Goal: Transaction & Acquisition: Book appointment/travel/reservation

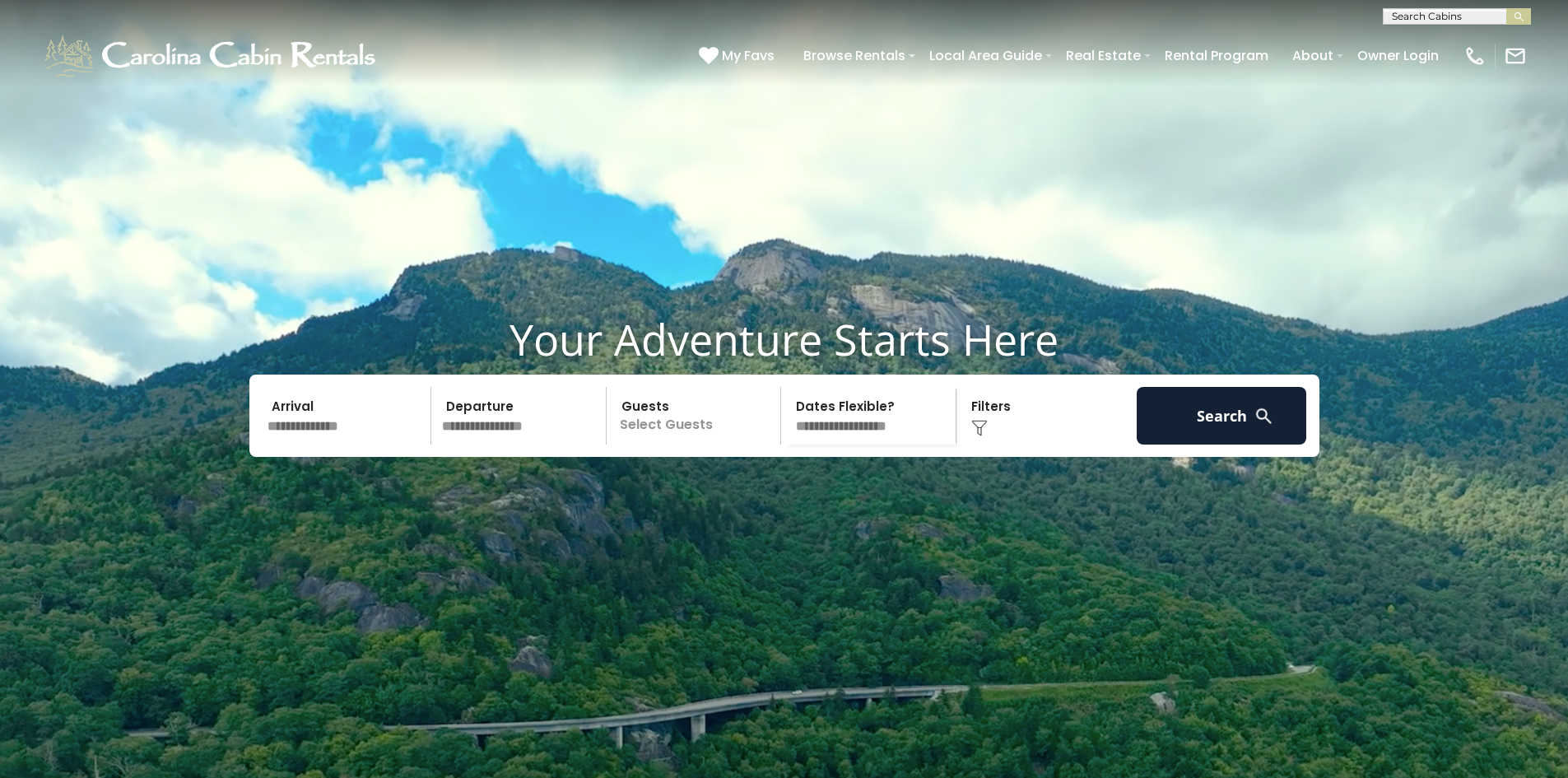
click at [347, 445] on input "text" at bounding box center [347, 415] width 171 height 58
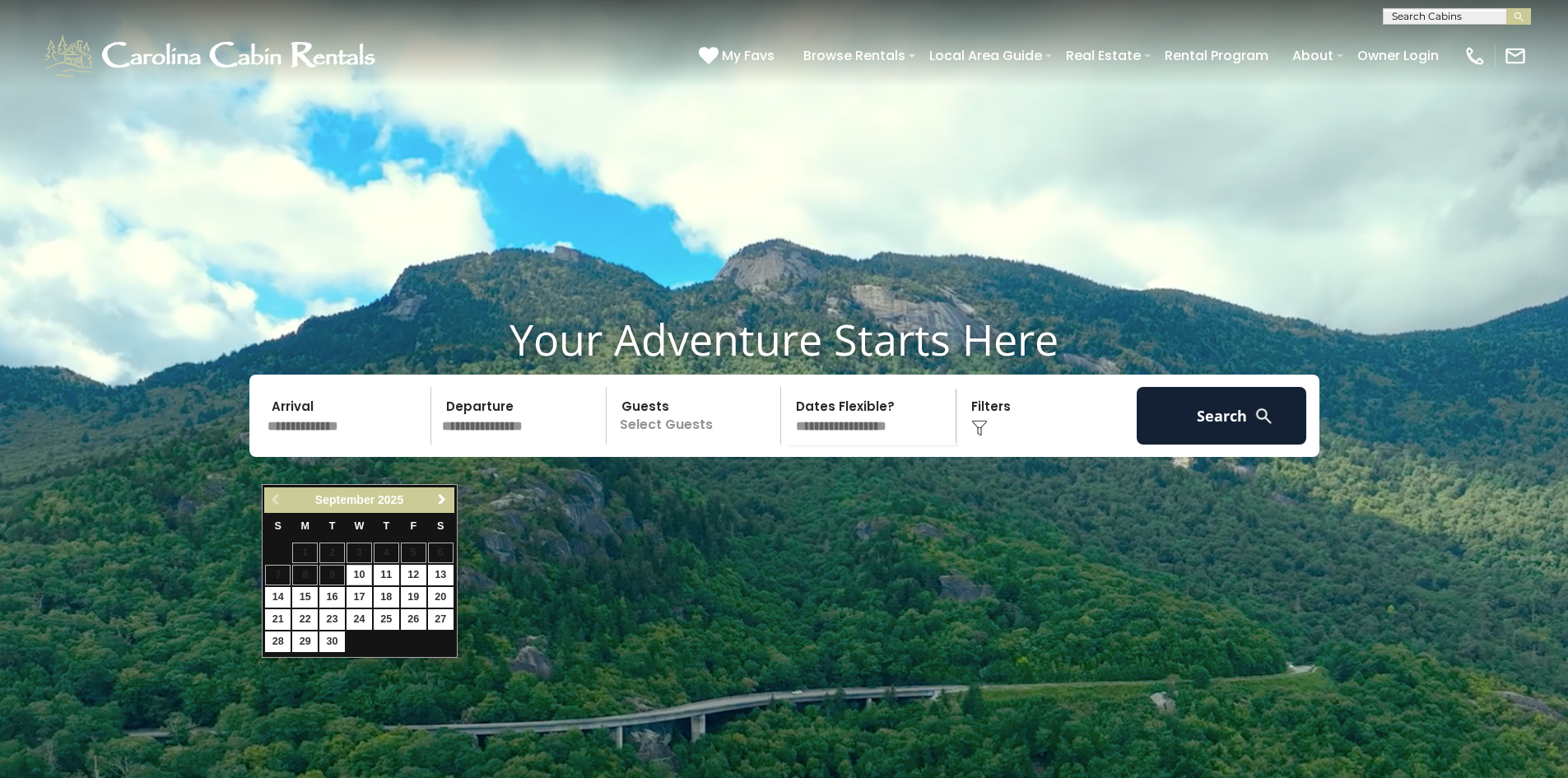
click at [442, 504] on span "Next" at bounding box center [442, 499] width 13 height 13
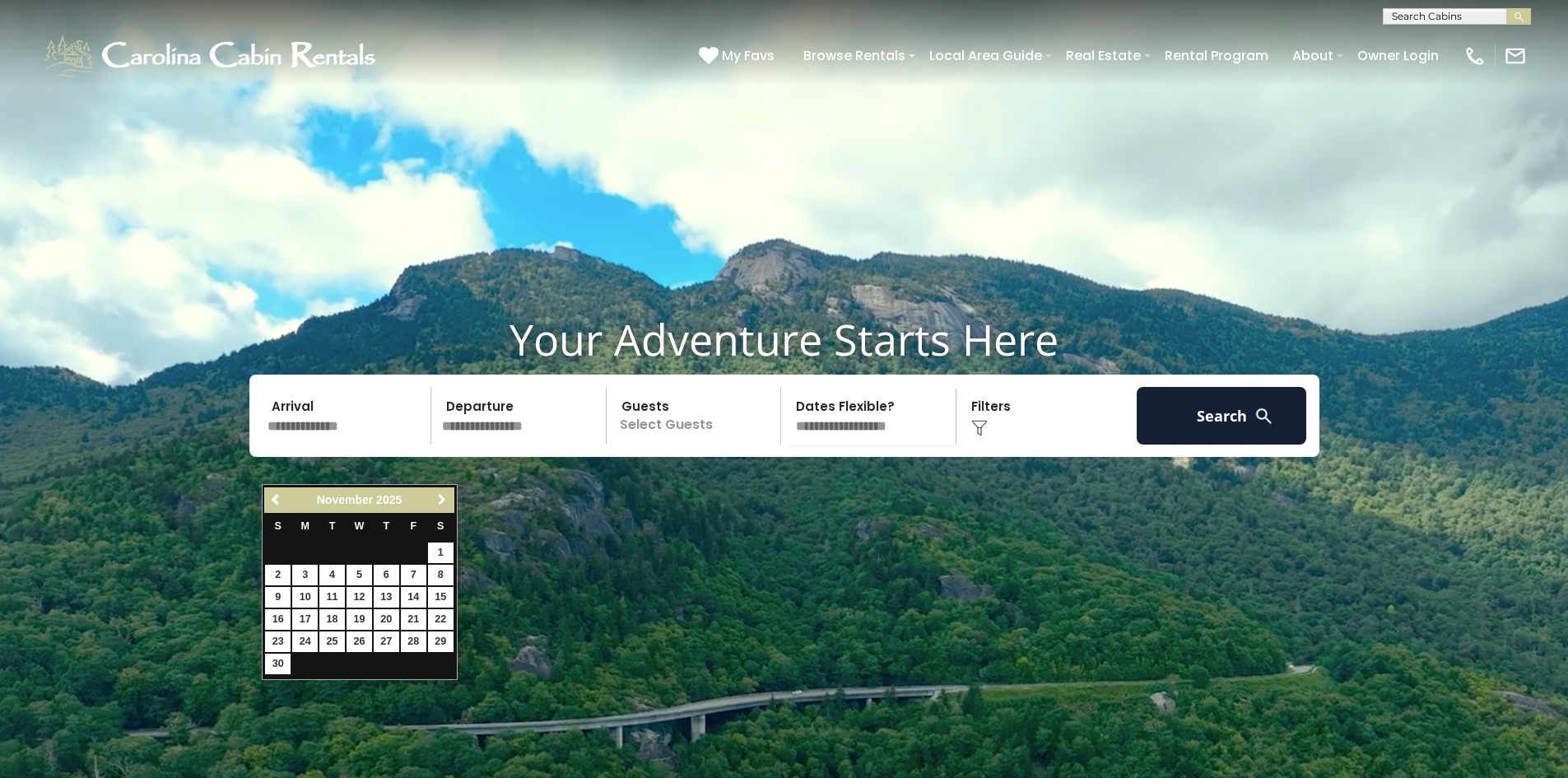
click at [442, 504] on span "Next" at bounding box center [442, 499] width 13 height 13
click at [311, 640] on link "29" at bounding box center [305, 642] width 26 height 21
type input "********"
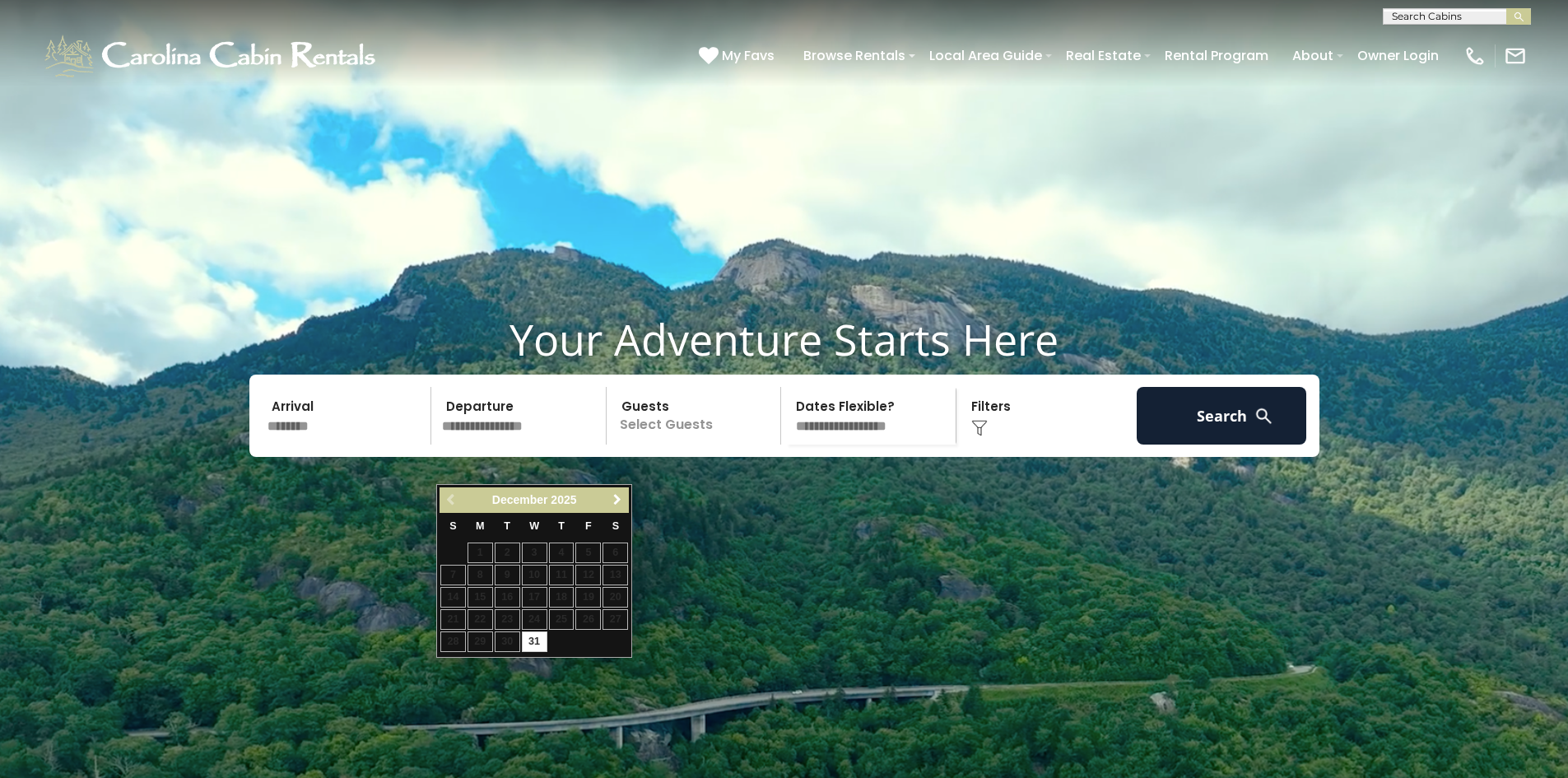
click at [613, 499] on span "Next" at bounding box center [617, 499] width 13 height 13
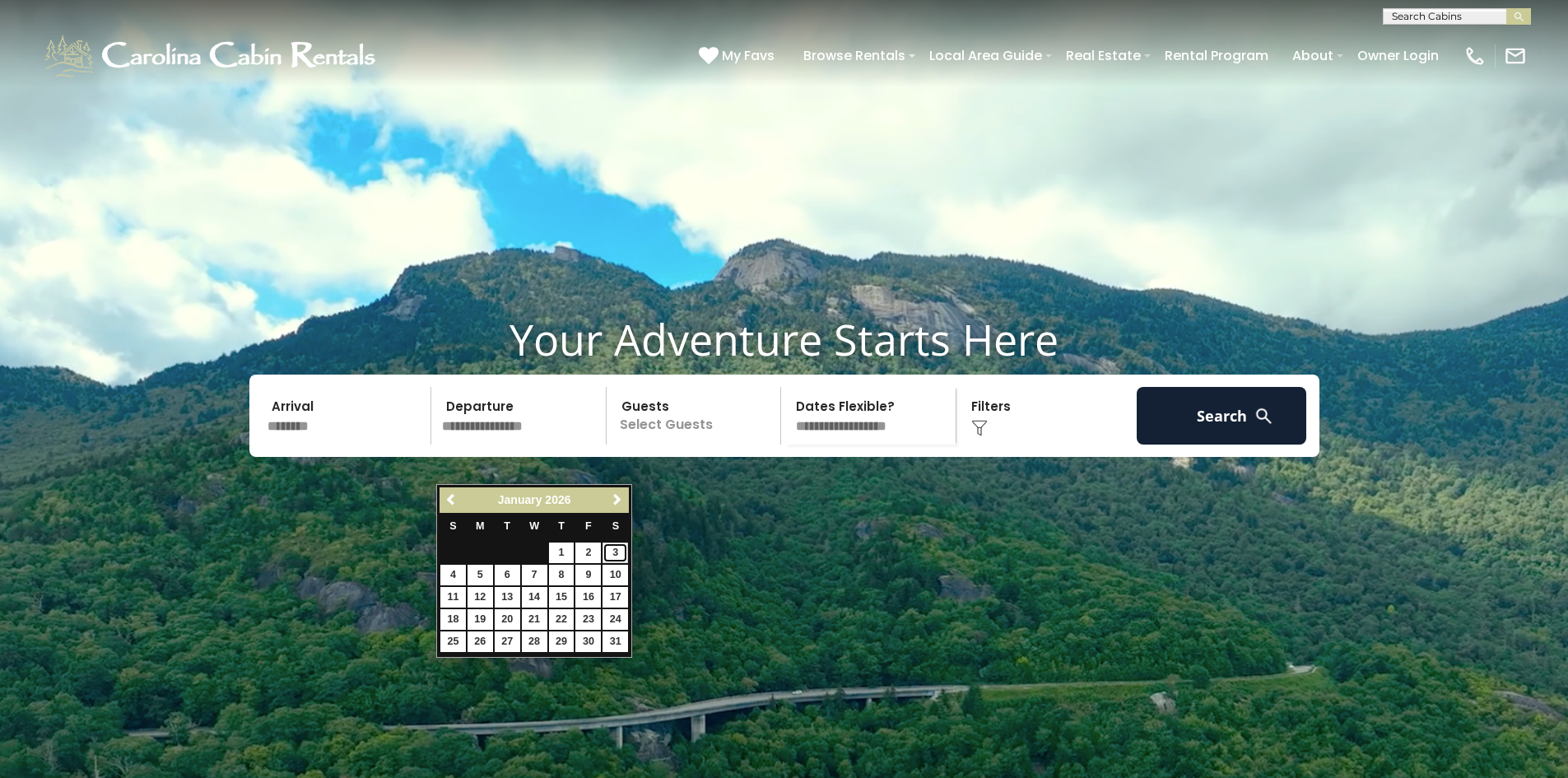
click at [615, 553] on link "3" at bounding box center [615, 552] width 26 height 21
type input "******"
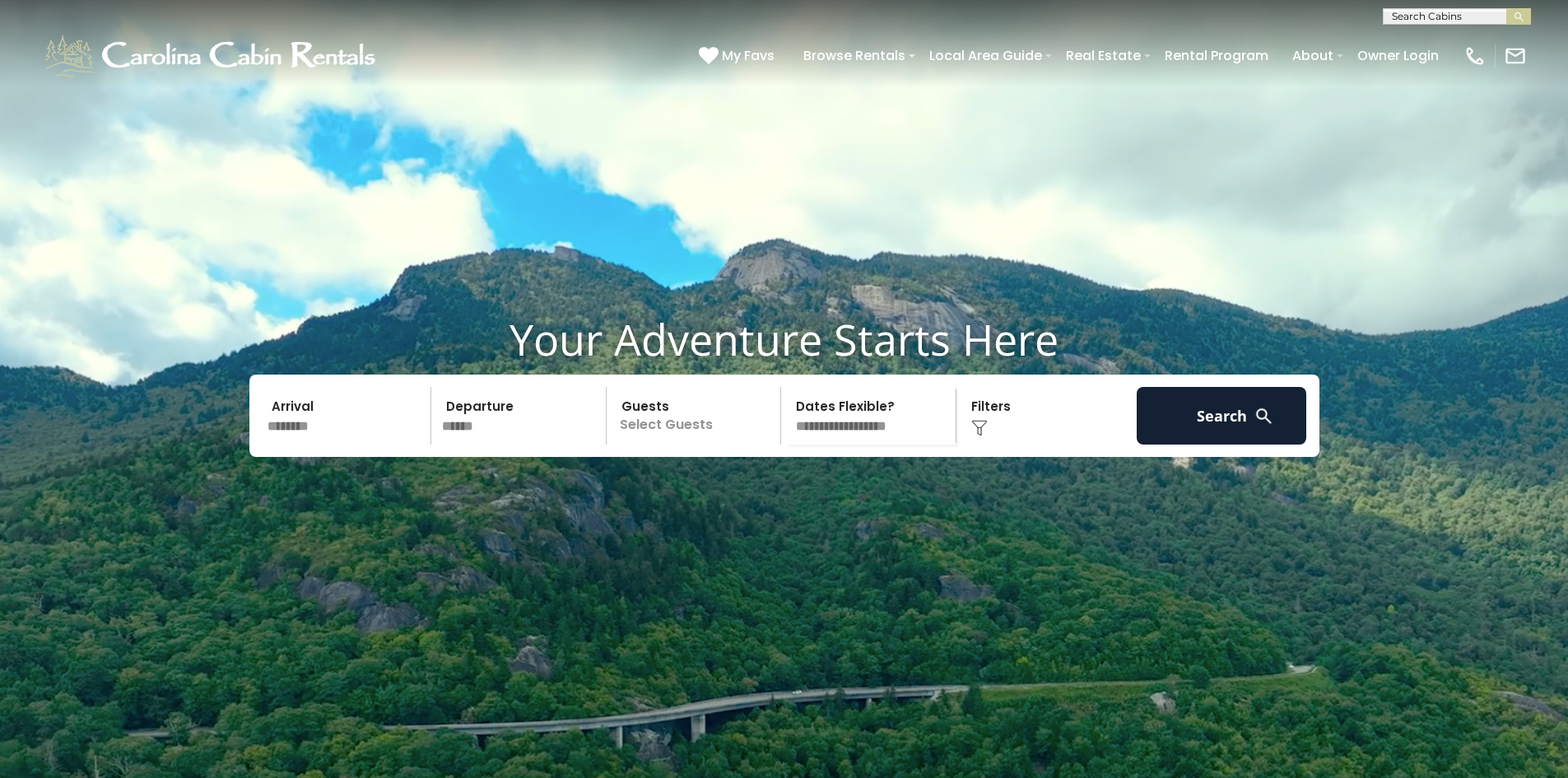
click at [664, 445] on p "Select Guests" at bounding box center [696, 415] width 170 height 58
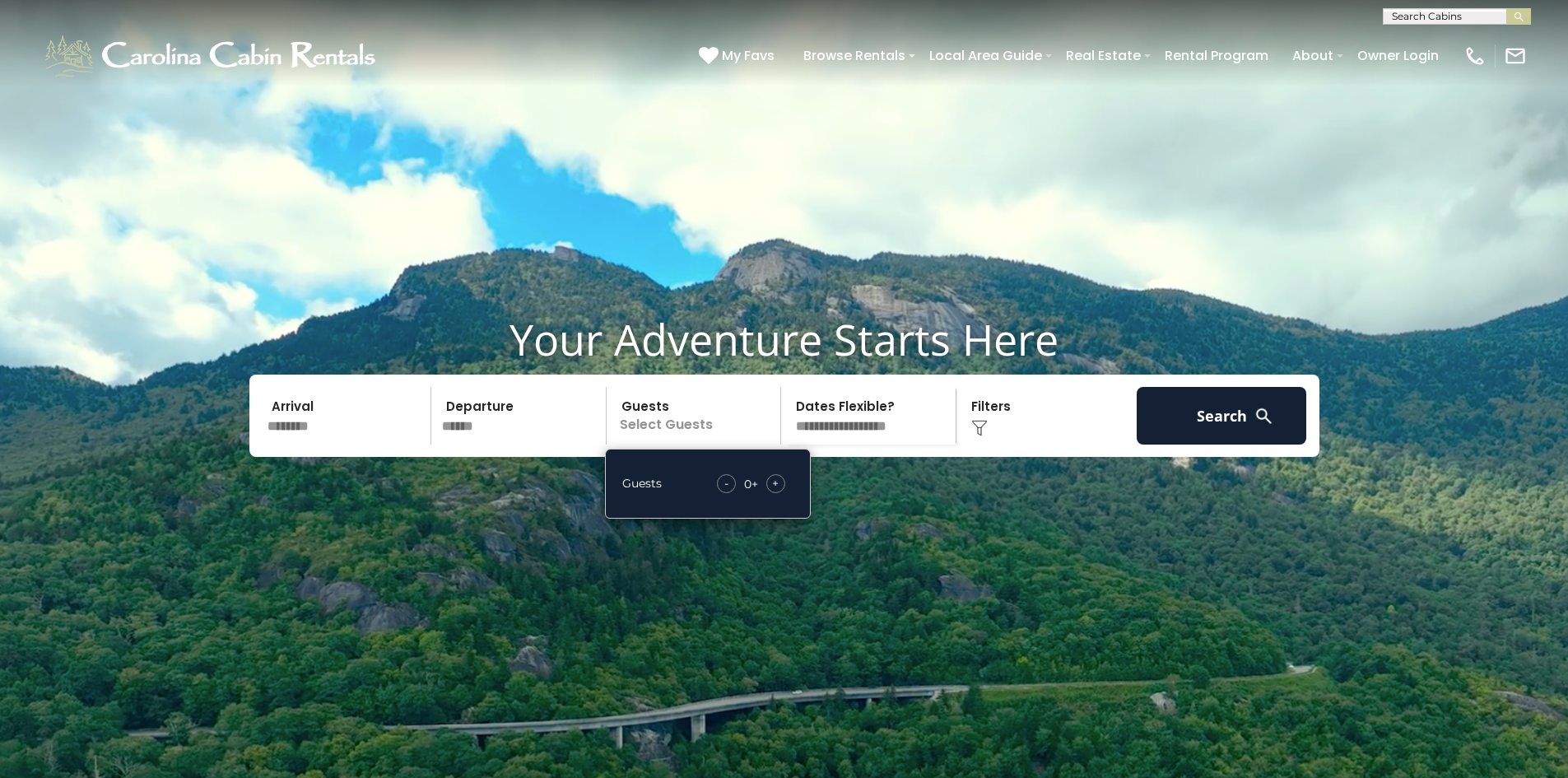
click at [774, 491] on span "+" at bounding box center [775, 483] width 6 height 16
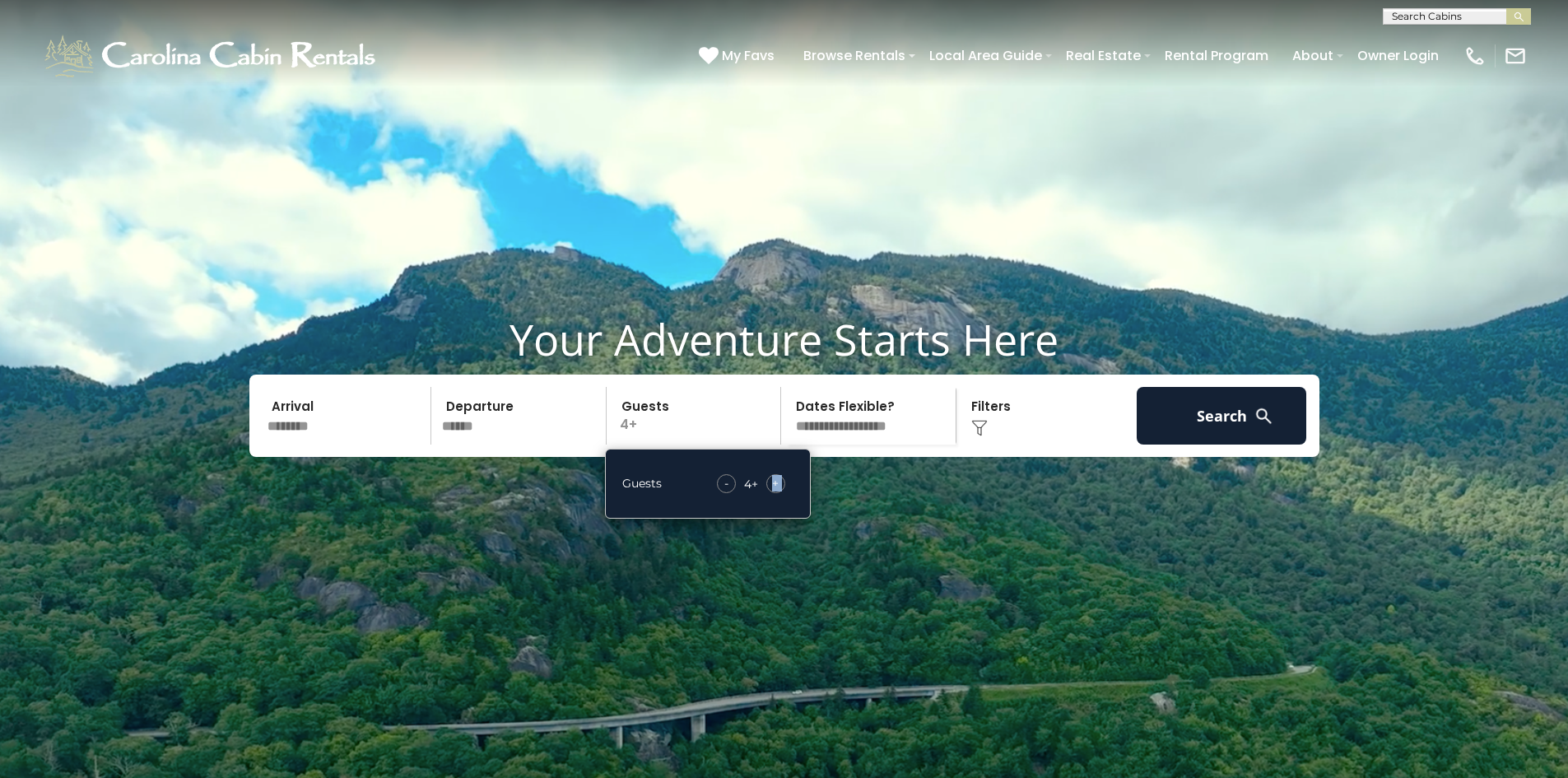
click at [774, 491] on span "+" at bounding box center [775, 483] width 6 height 16
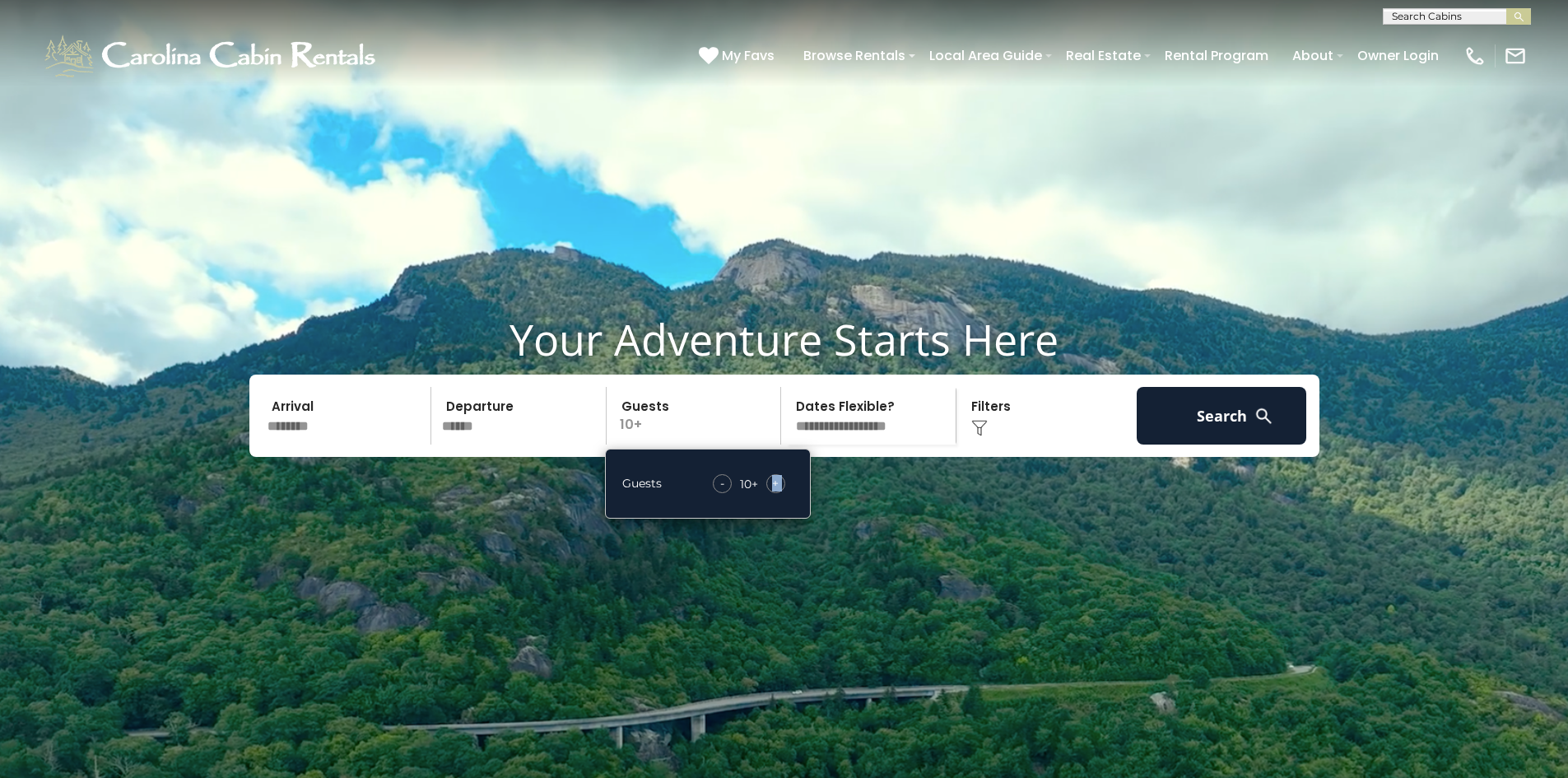
click at [774, 491] on span "+" at bounding box center [775, 483] width 6 height 16
click at [1223, 445] on button "Search" at bounding box center [1221, 415] width 171 height 58
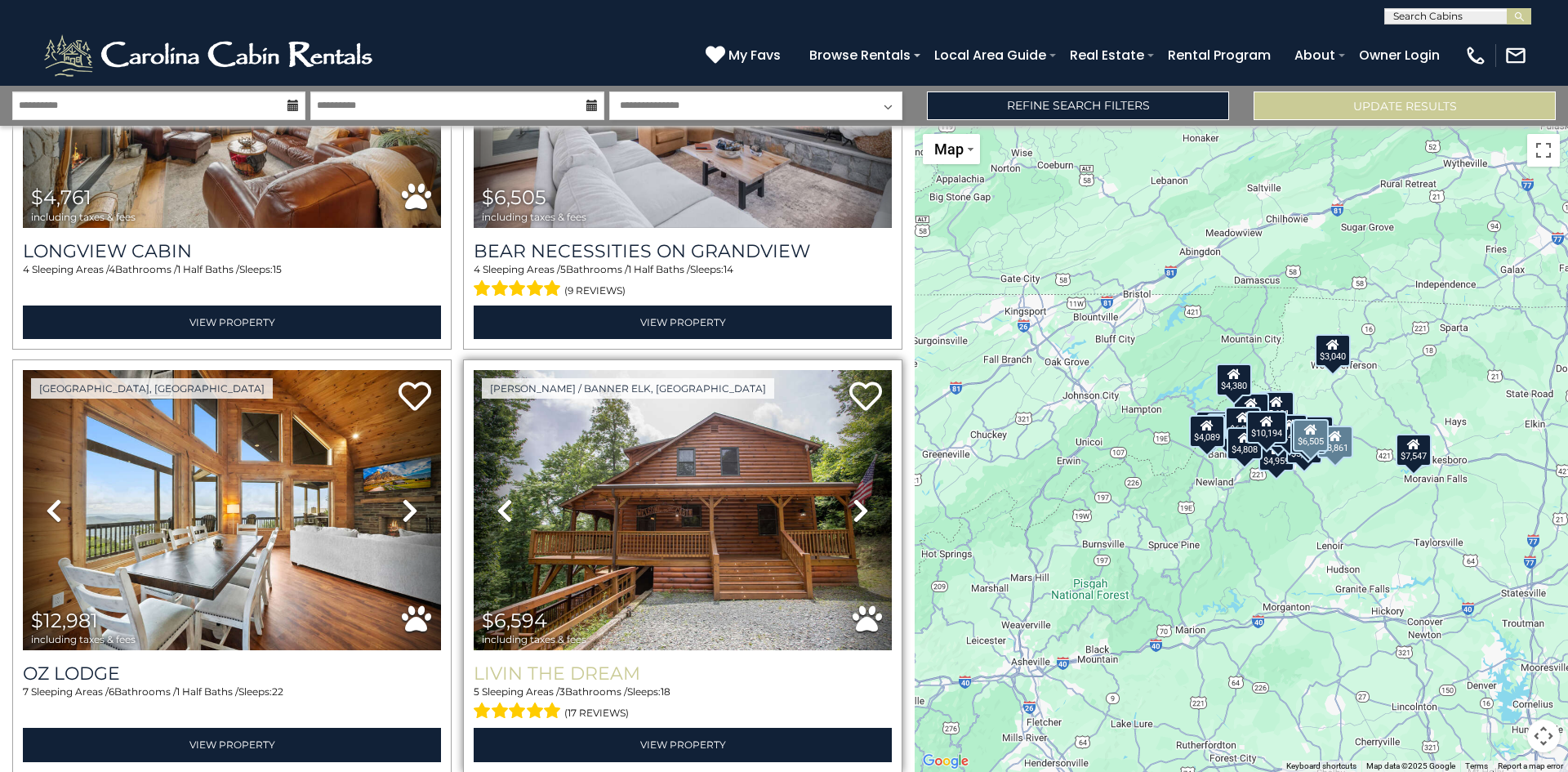
scroll to position [1716, 0]
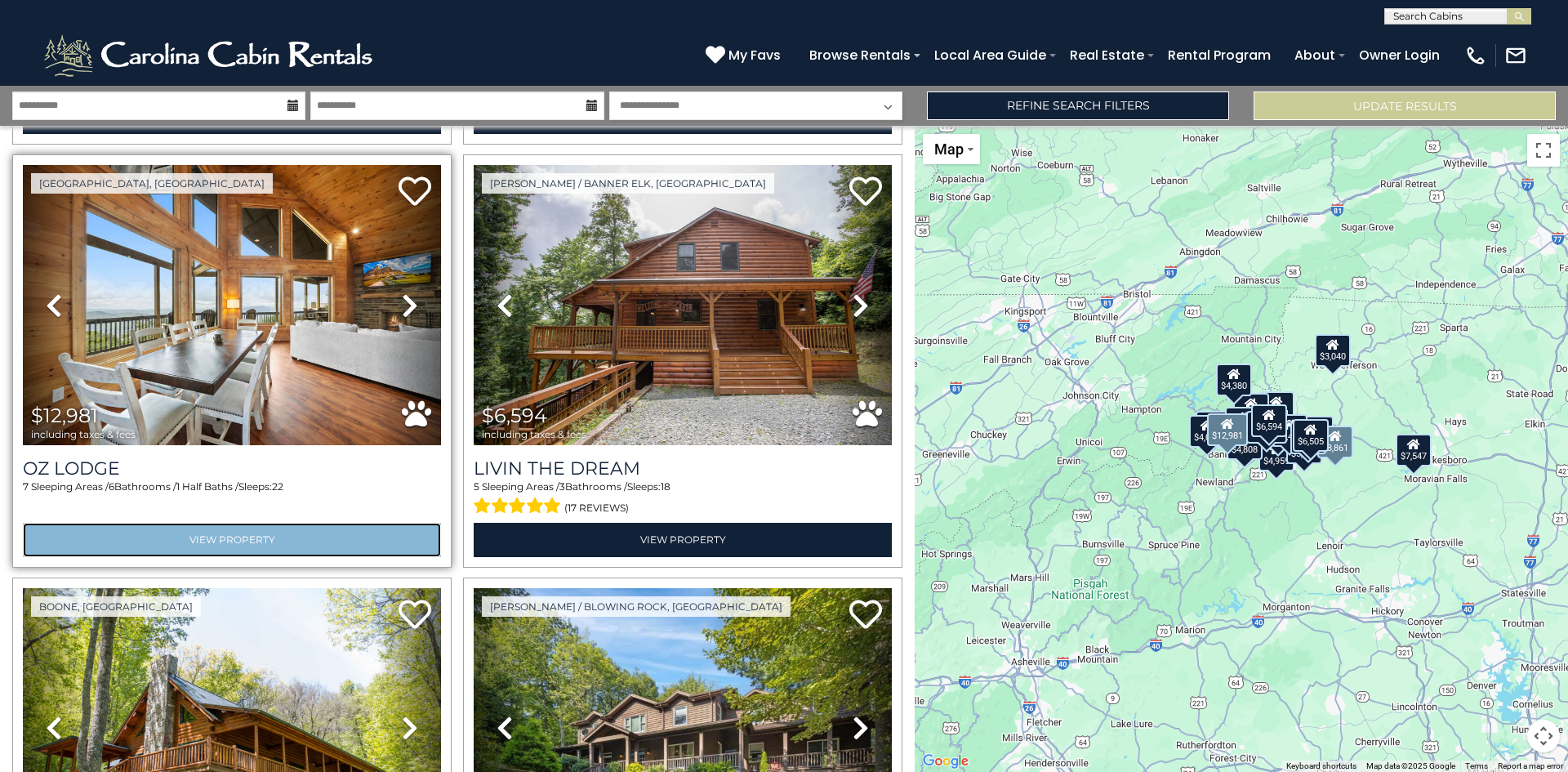
click at [172, 523] on link "View Property" at bounding box center [232, 539] width 418 height 34
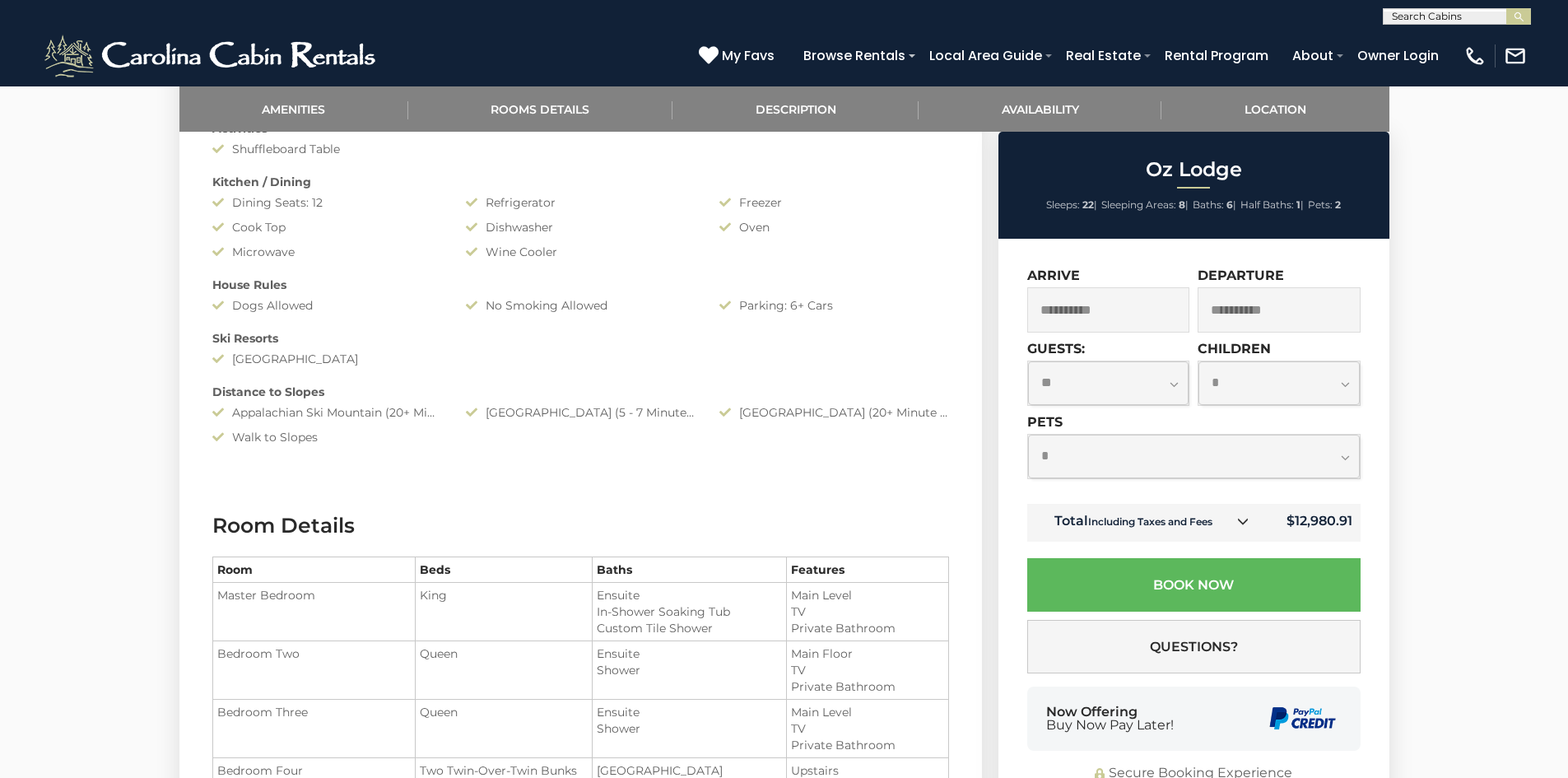
click at [1247, 520] on icon at bounding box center [1242, 520] width 12 height 12
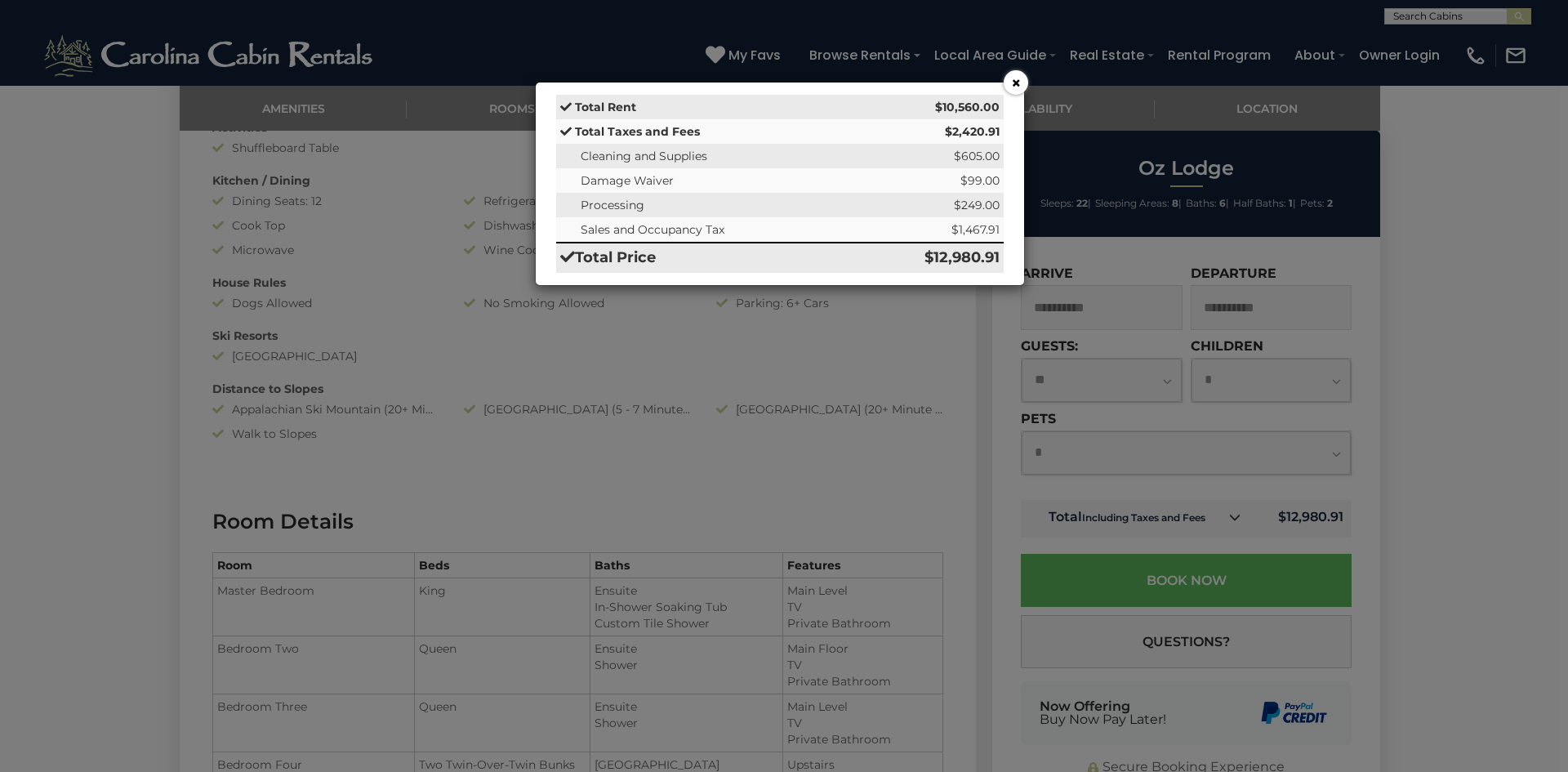
click at [1013, 82] on button "×" at bounding box center [1015, 82] width 24 height 24
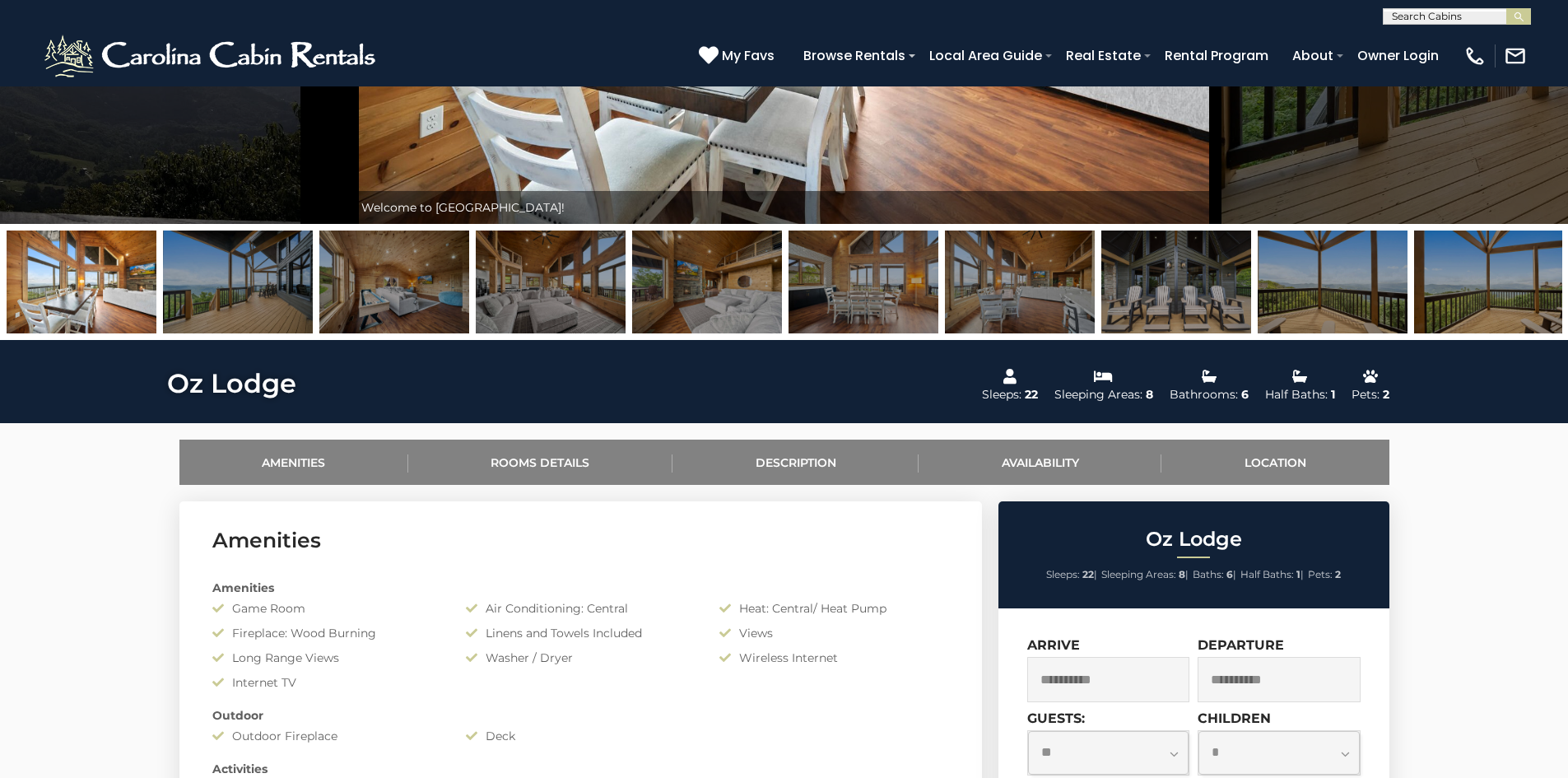
scroll to position [164, 0]
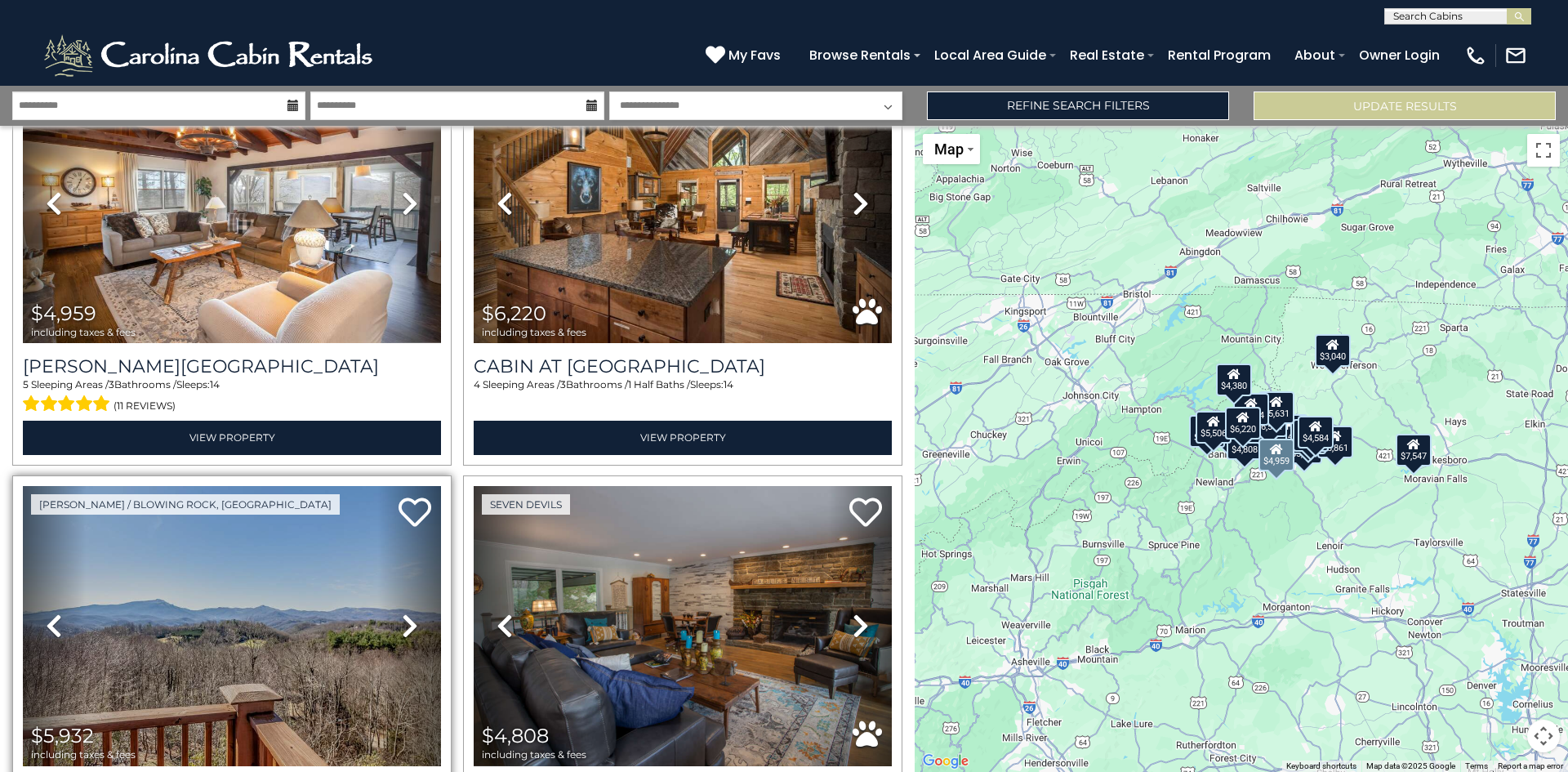
scroll to position [3350, 0]
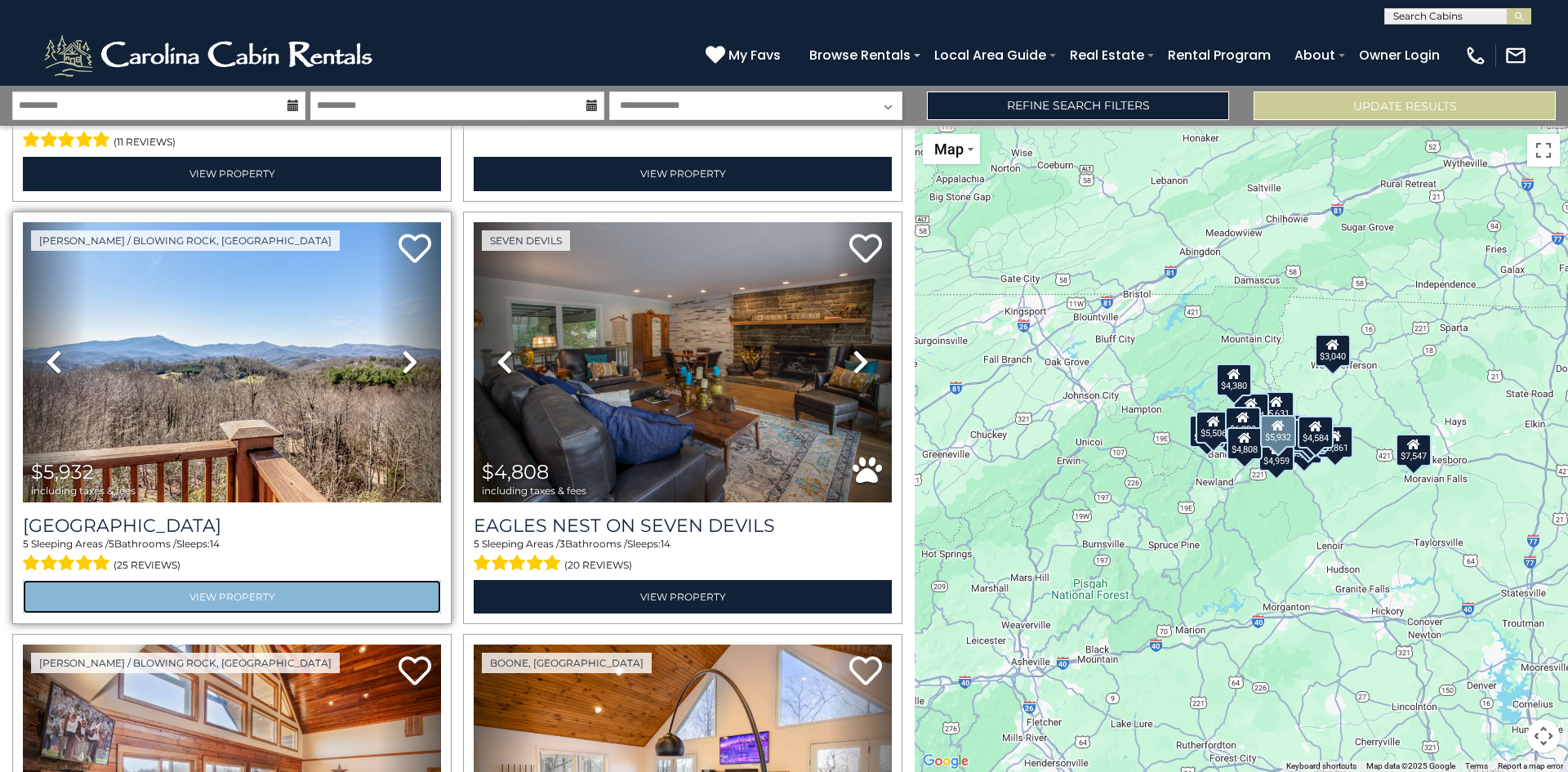
click at [199, 580] on link "View Property" at bounding box center [232, 596] width 418 height 34
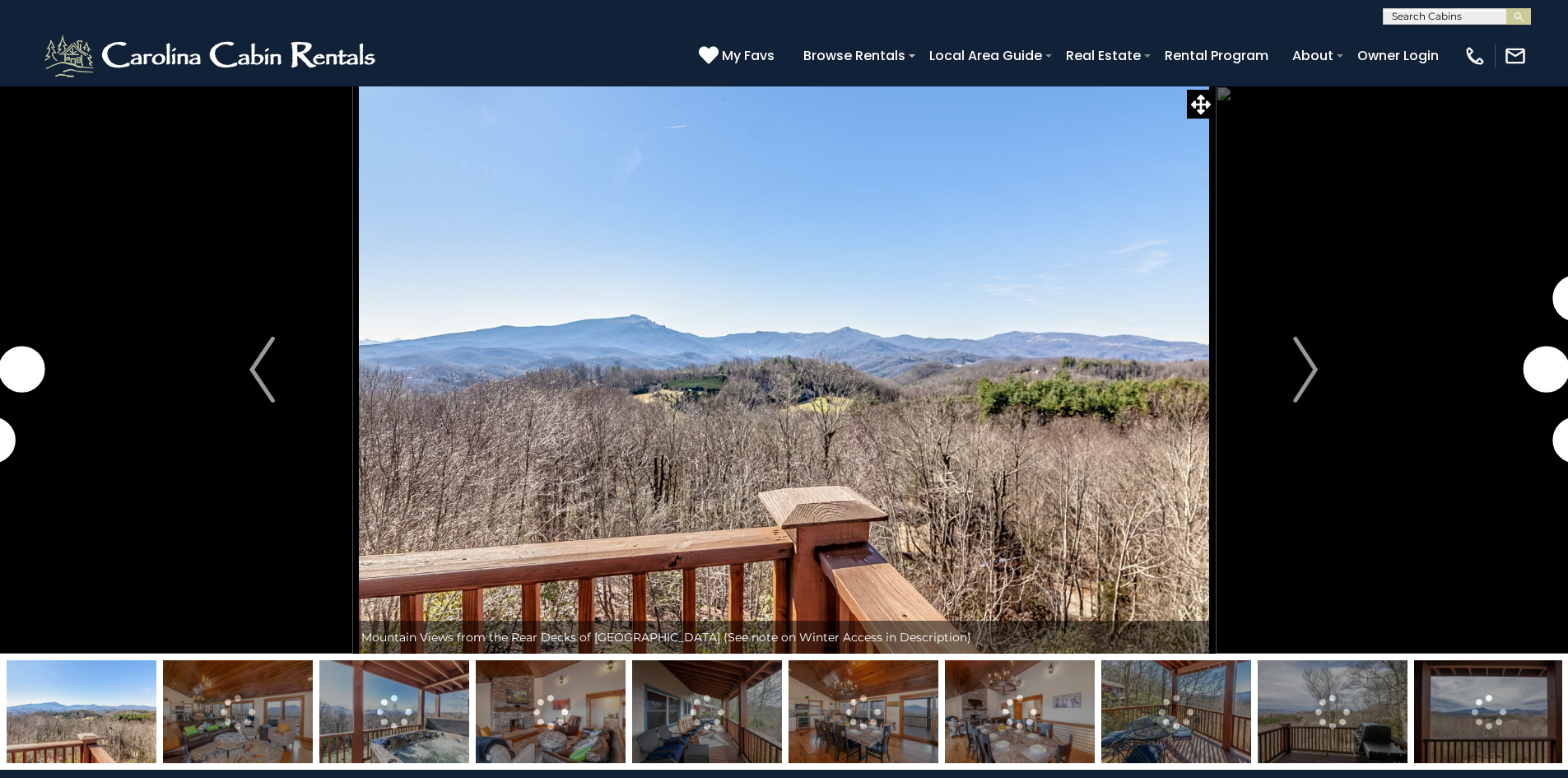
click at [239, 702] on img at bounding box center [238, 711] width 150 height 103
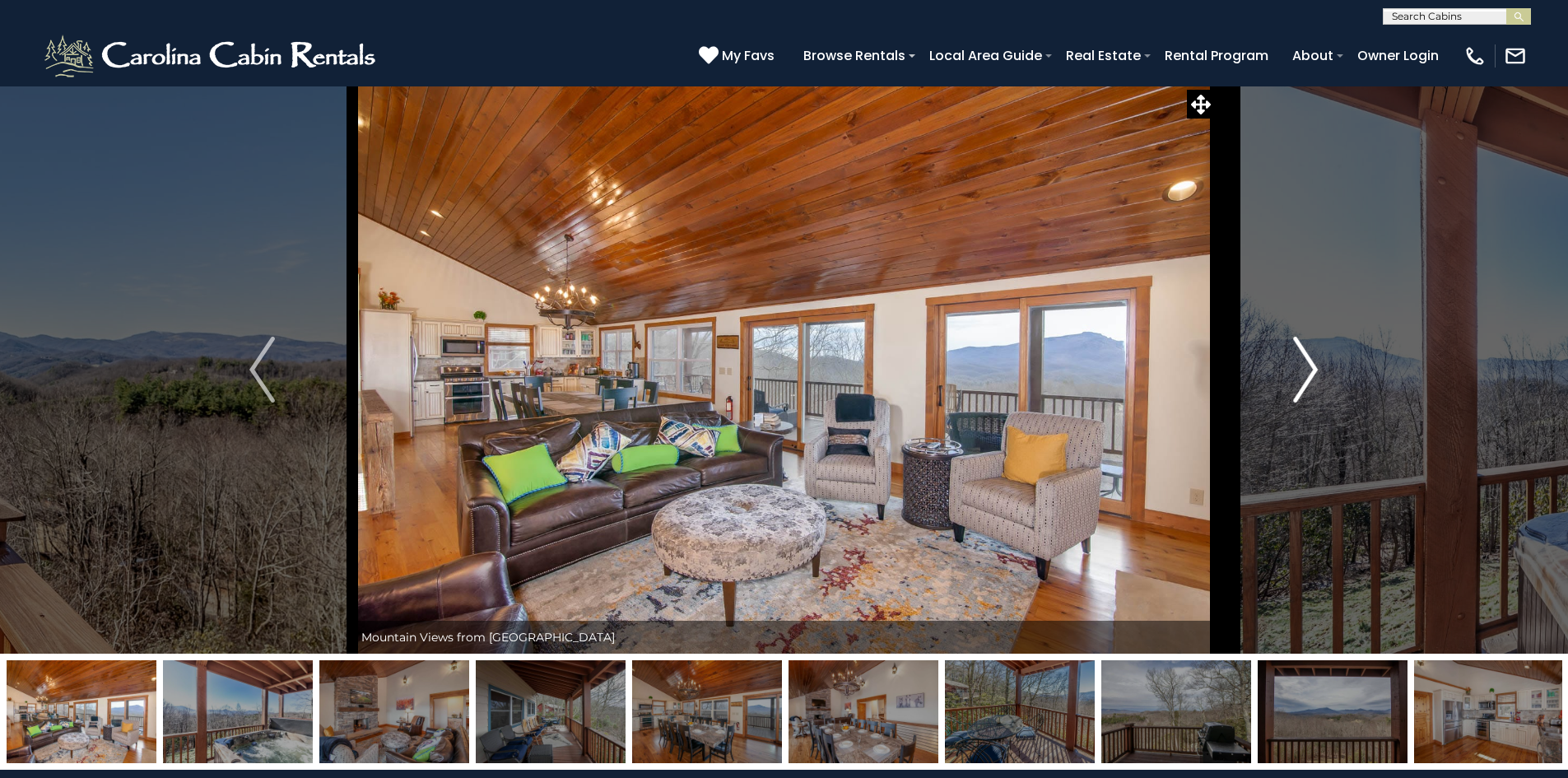
click at [1328, 361] on button "Next" at bounding box center [1305, 370] width 181 height 568
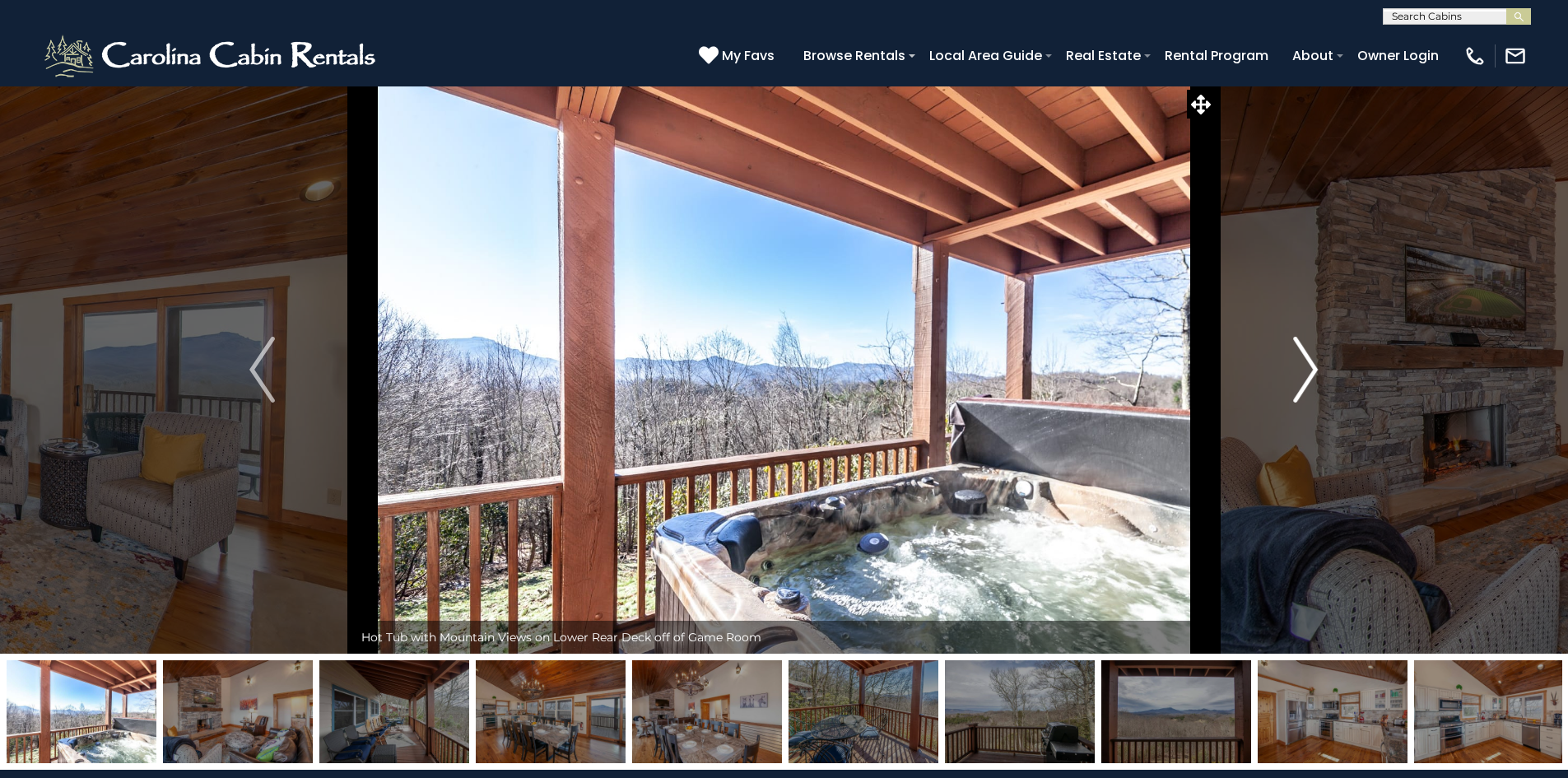
click at [1302, 367] on img "Next" at bounding box center [1305, 370] width 25 height 66
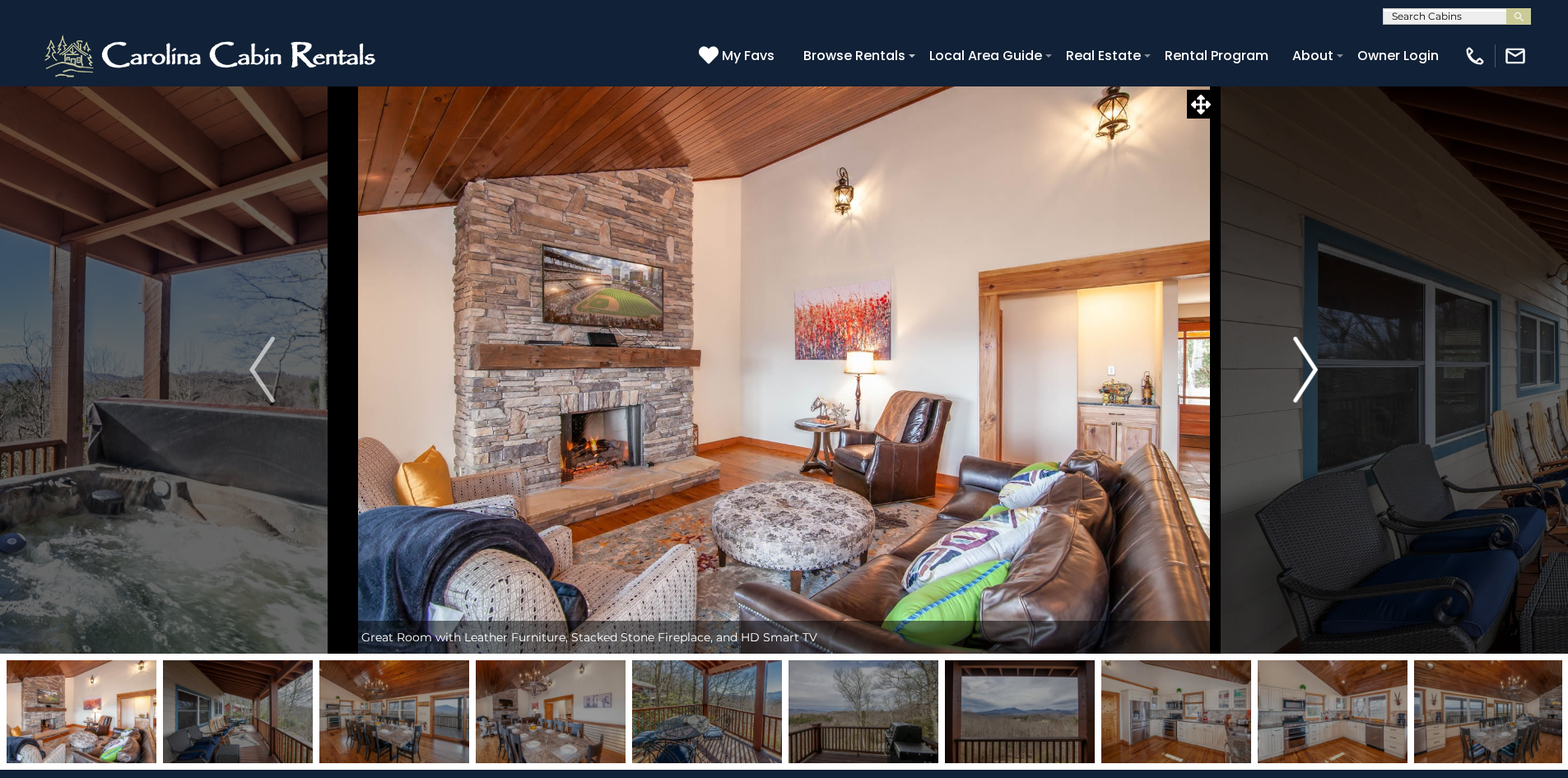
click at [1302, 367] on img "Next" at bounding box center [1305, 370] width 25 height 66
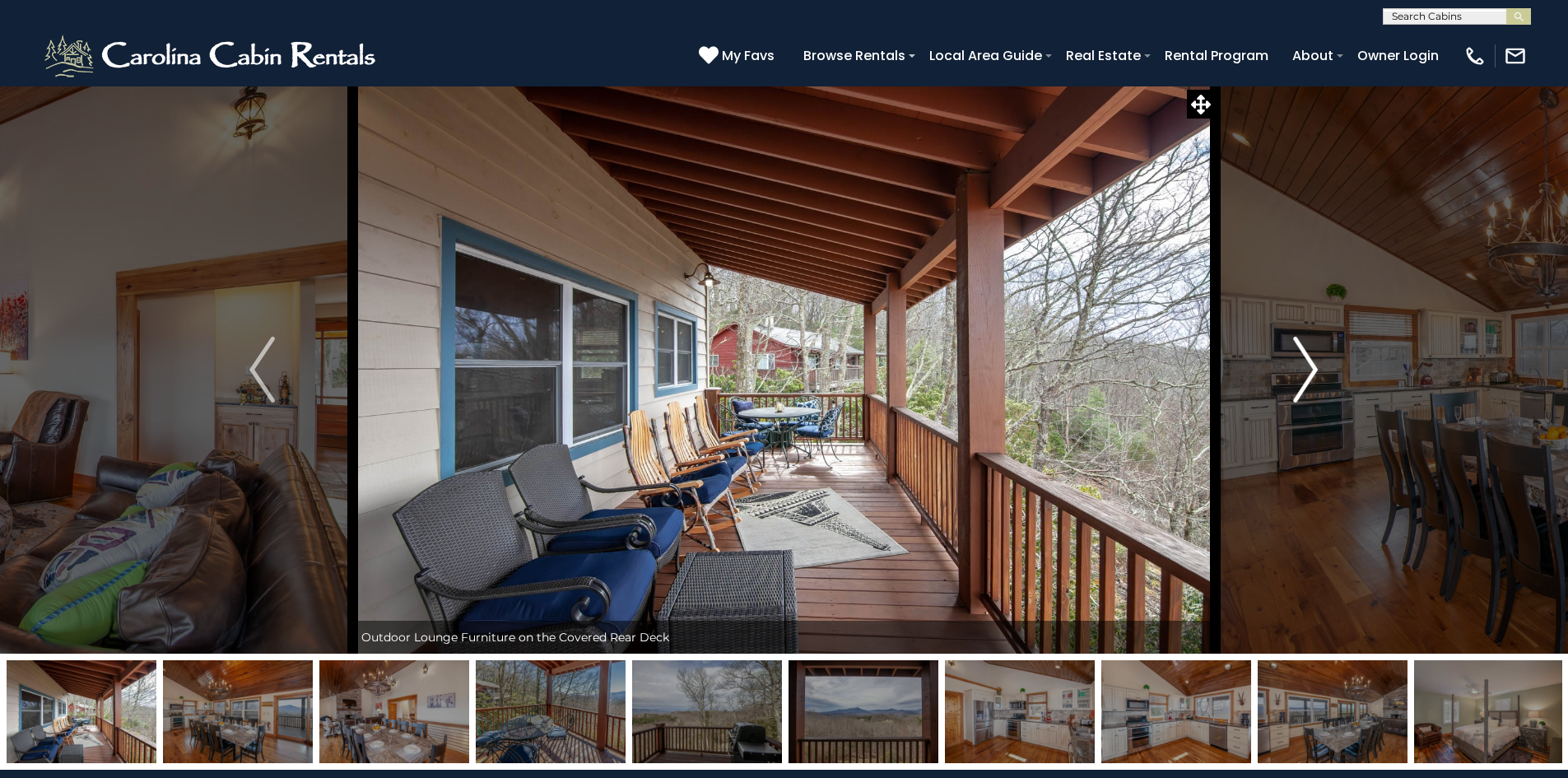
click at [1302, 367] on img "Next" at bounding box center [1305, 370] width 25 height 66
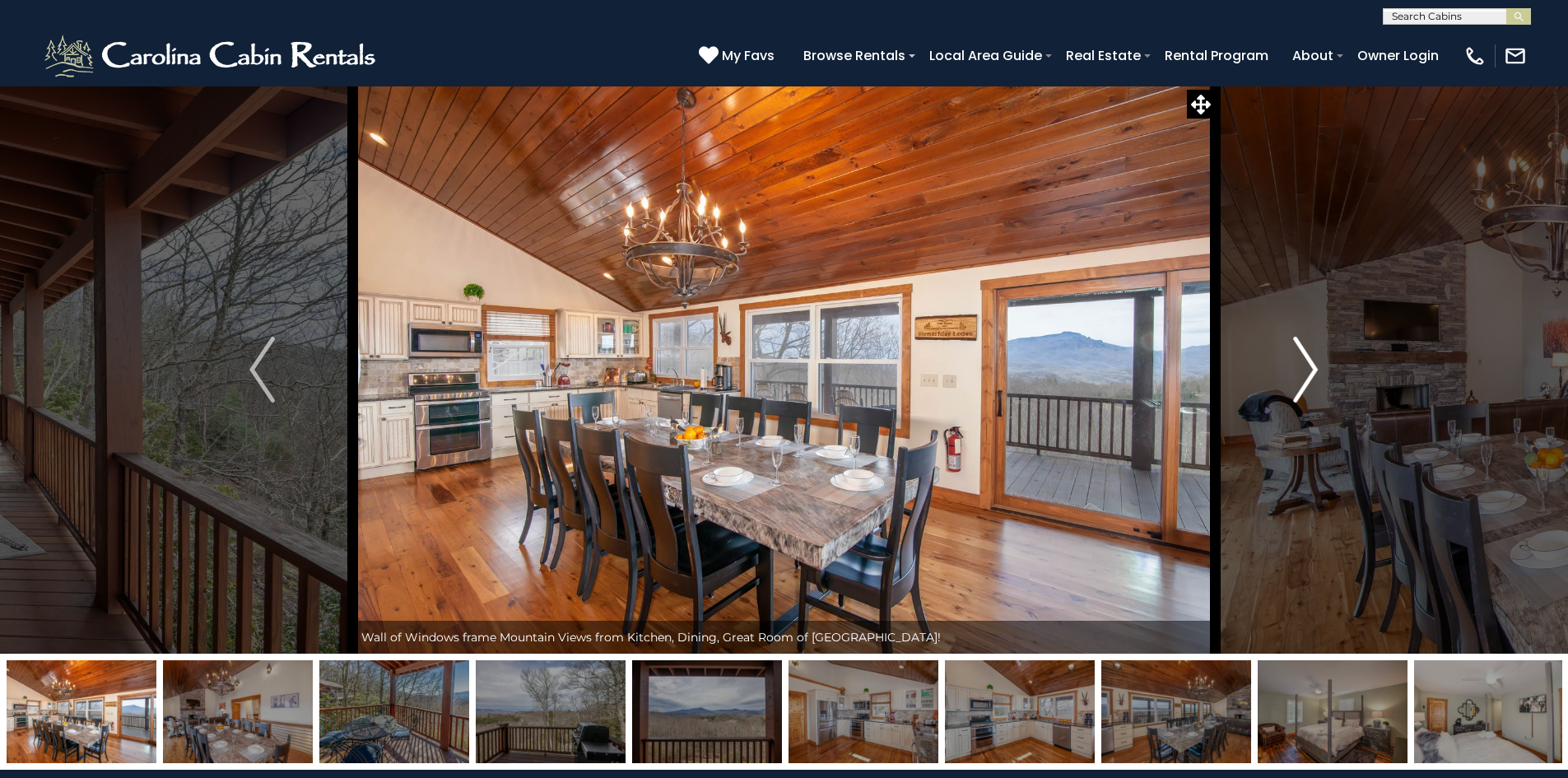
click at [1302, 367] on img "Next" at bounding box center [1305, 370] width 25 height 66
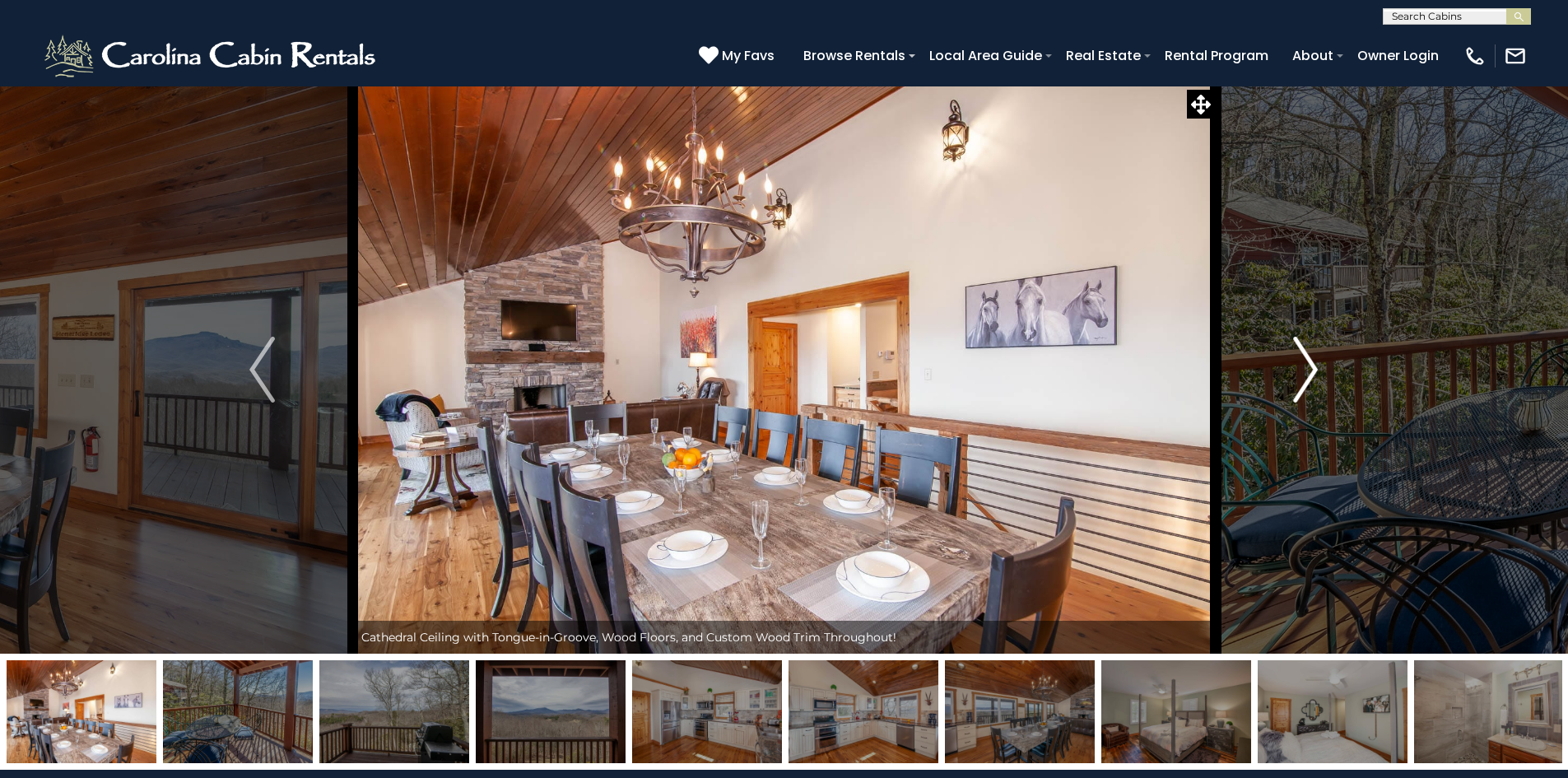
click at [1302, 367] on img "Next" at bounding box center [1305, 370] width 25 height 66
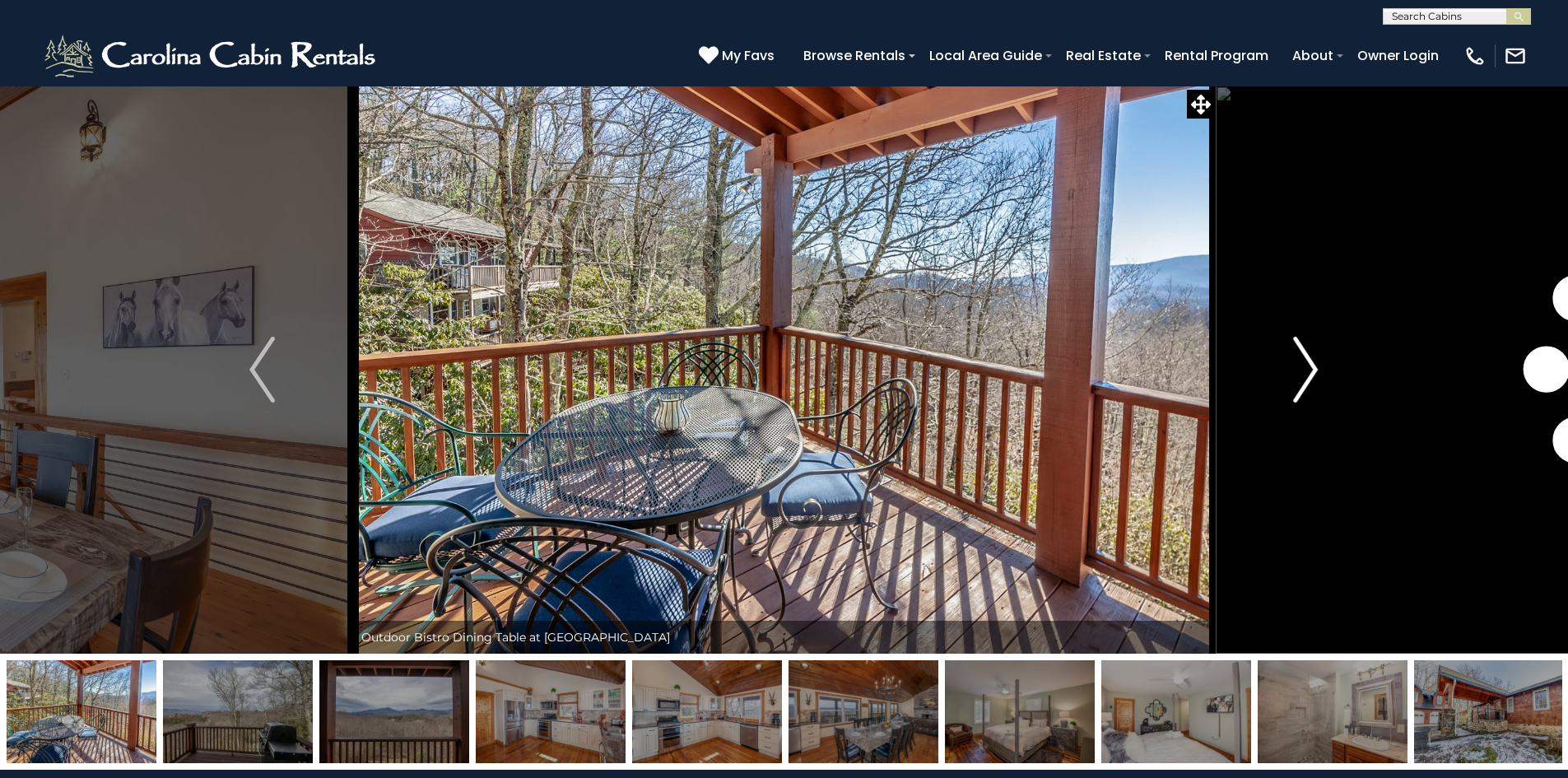
click at [1302, 367] on img "Next" at bounding box center [1305, 370] width 25 height 66
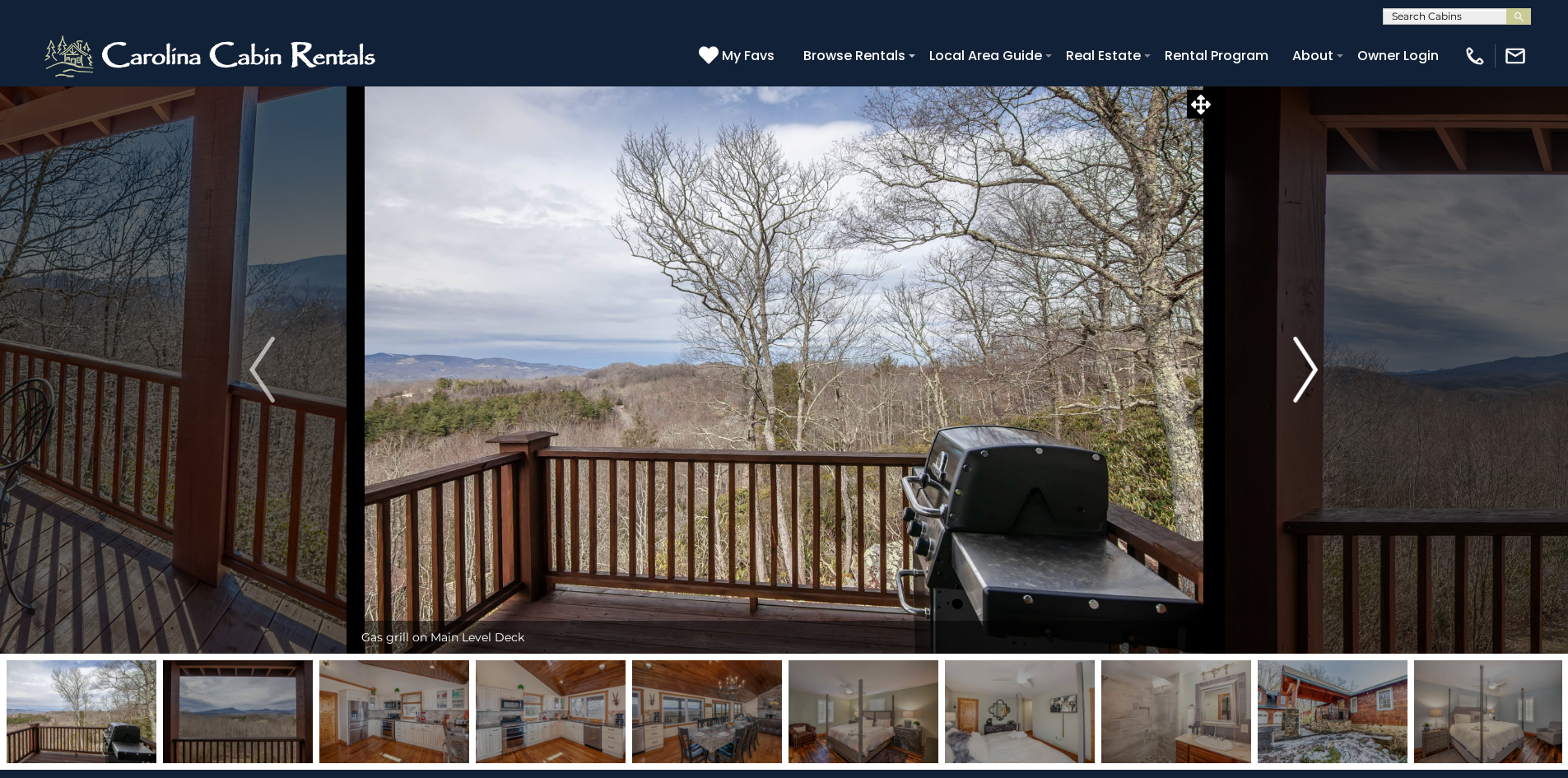
click at [1303, 374] on img "Next" at bounding box center [1305, 370] width 25 height 66
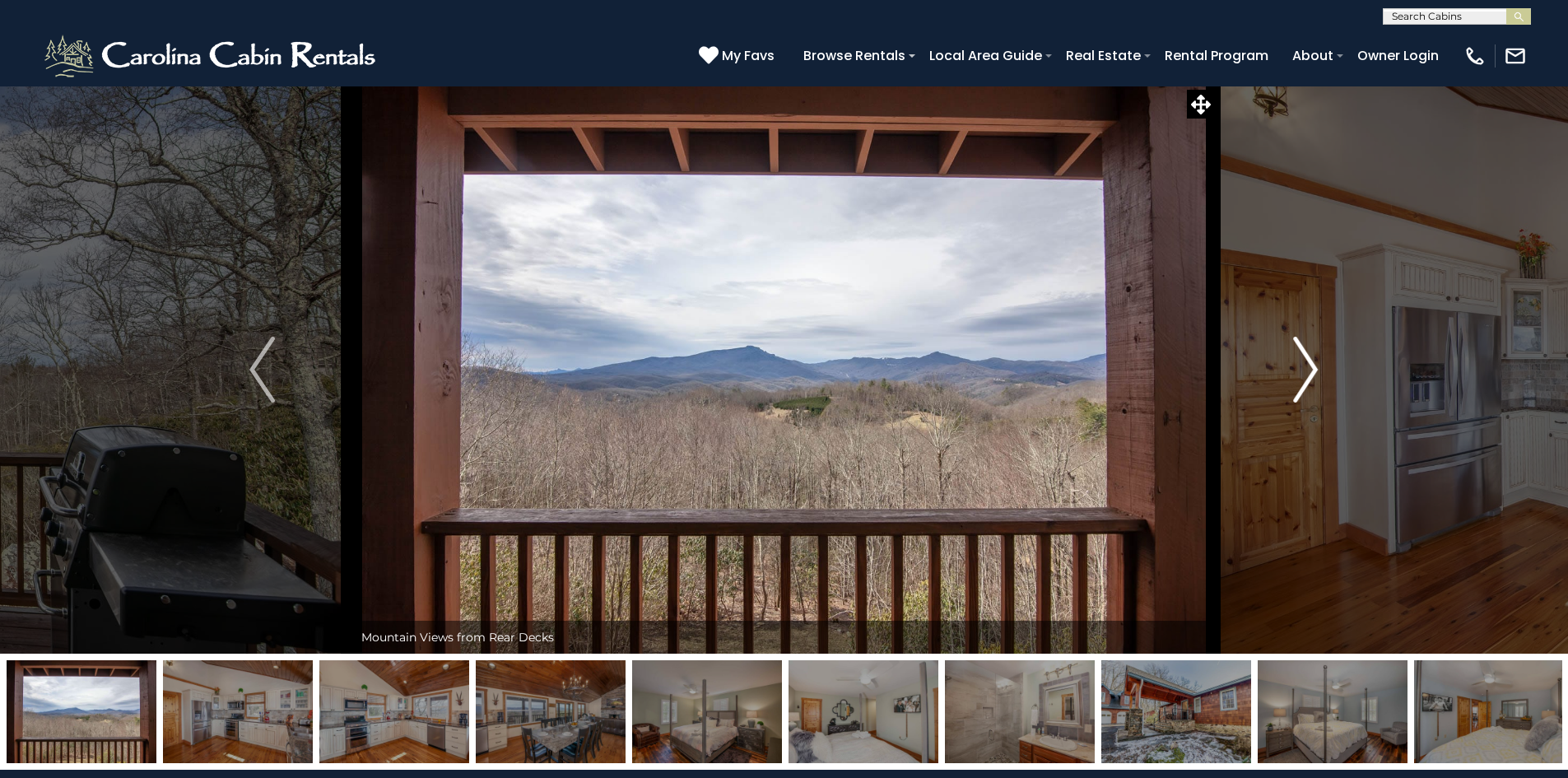
click at [1303, 374] on img "Next" at bounding box center [1305, 370] width 25 height 66
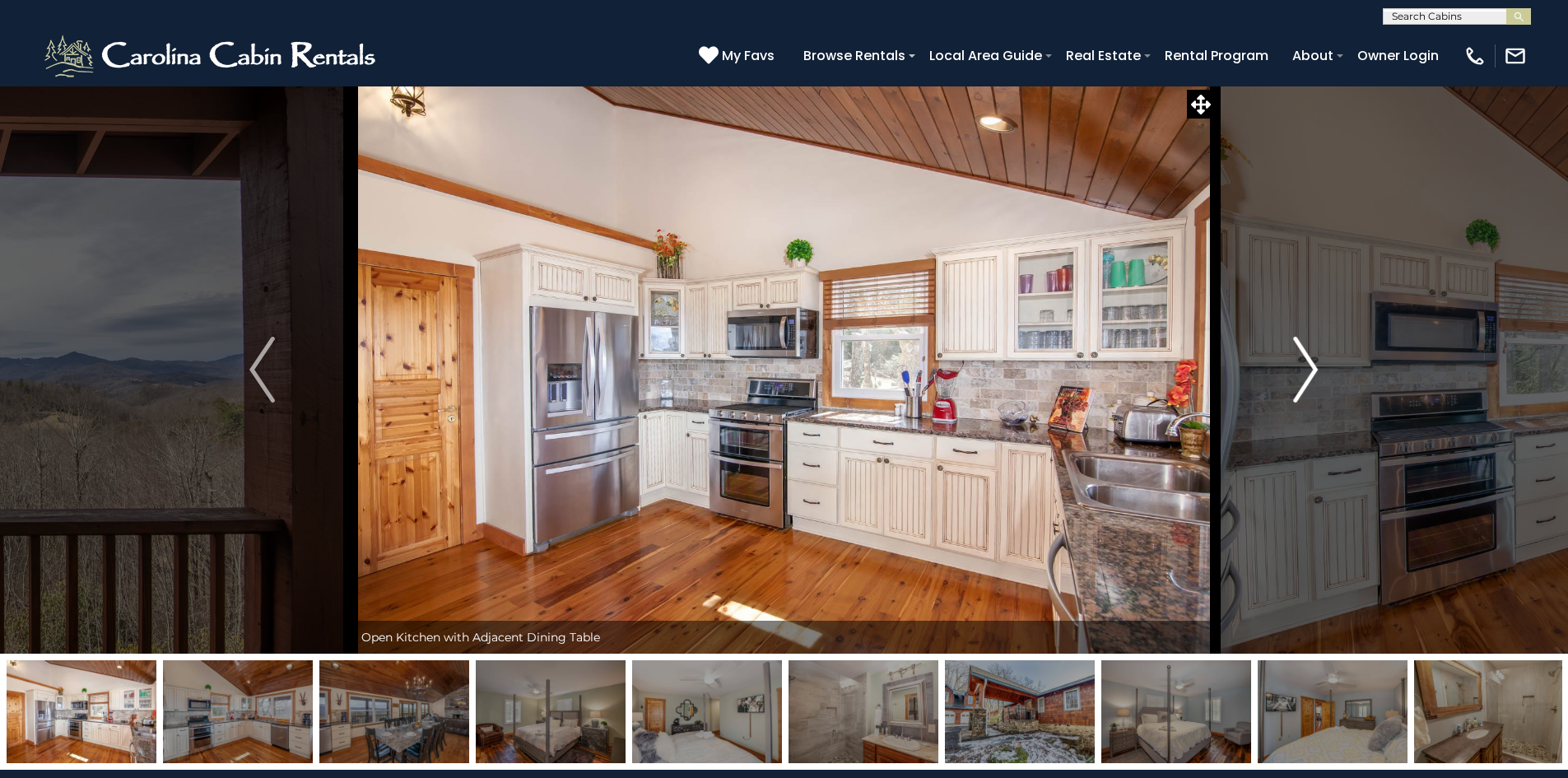
click at [1303, 374] on img "Next" at bounding box center [1305, 370] width 25 height 66
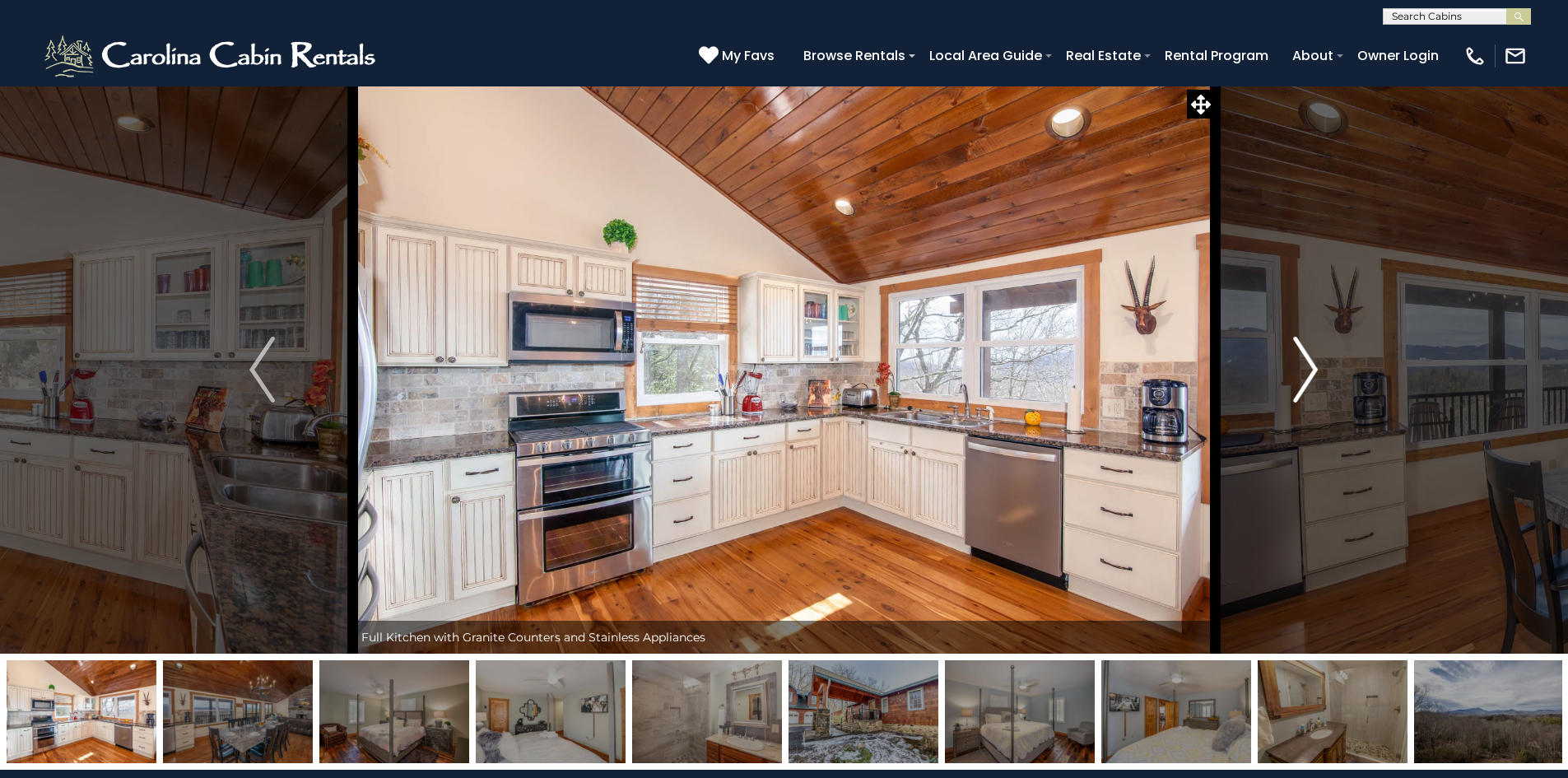
click at [1303, 374] on img "Next" at bounding box center [1305, 370] width 25 height 66
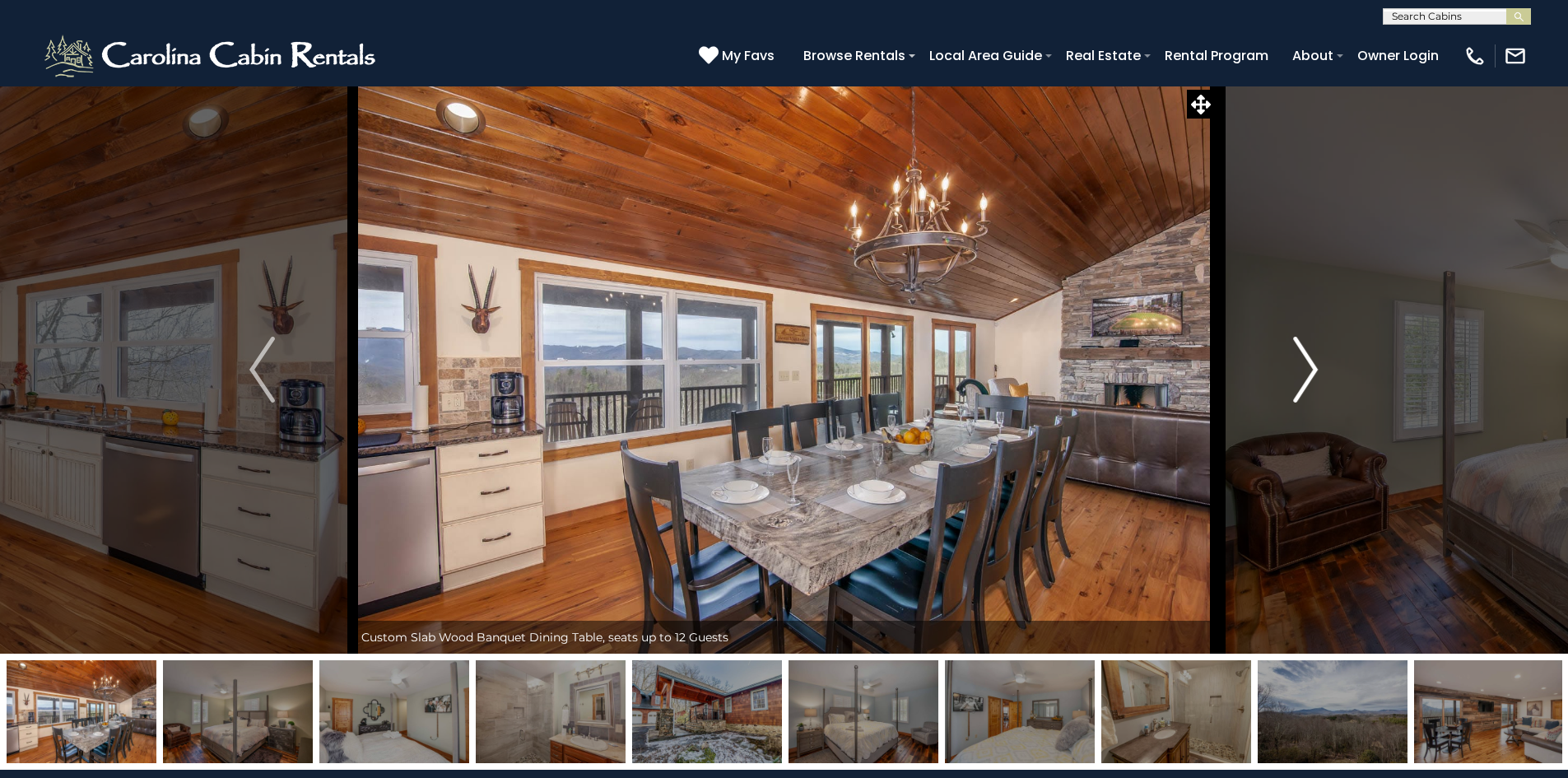
click at [1303, 374] on img "Next" at bounding box center [1305, 370] width 25 height 66
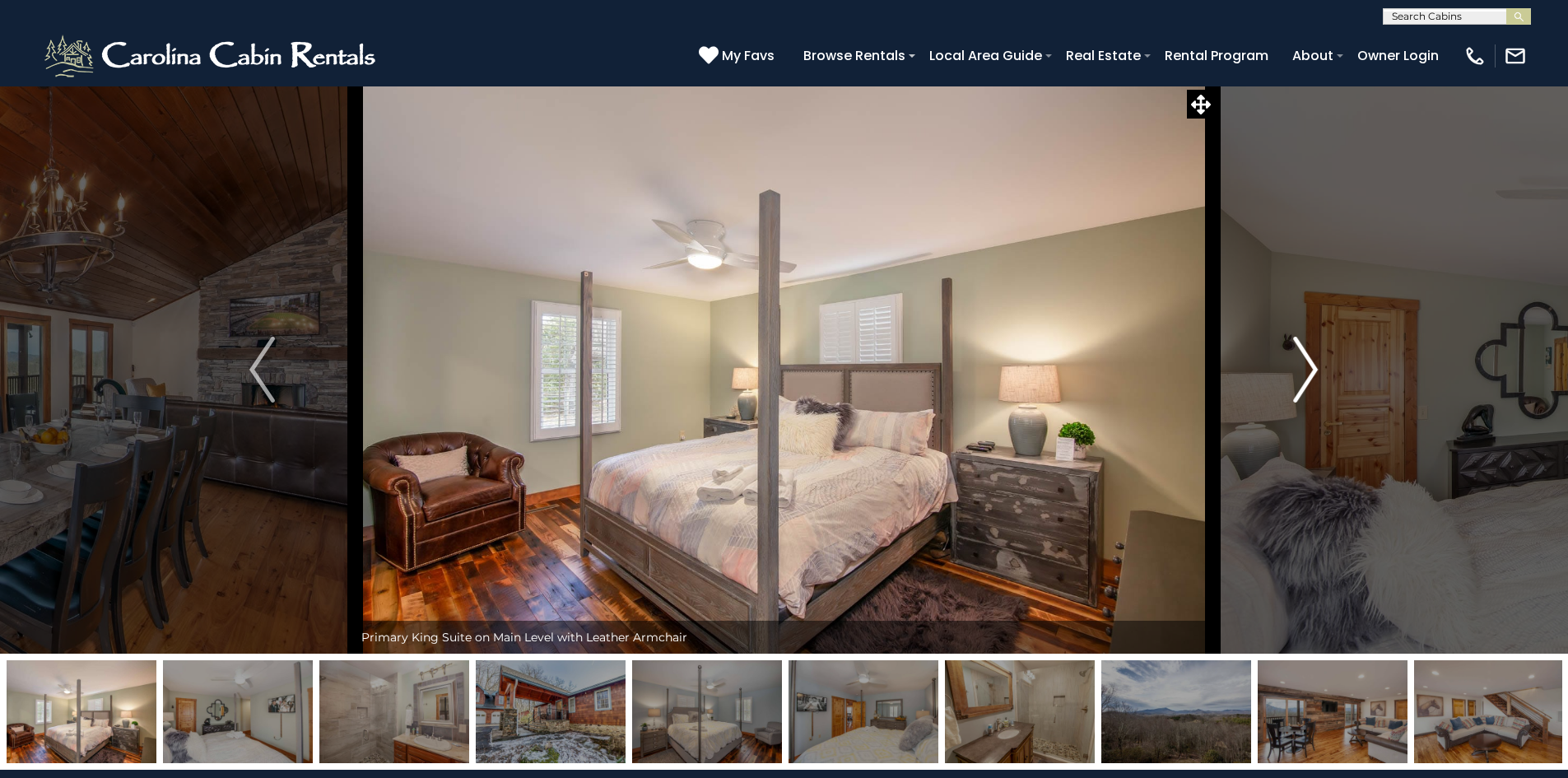
click at [1303, 374] on img "Next" at bounding box center [1305, 370] width 25 height 66
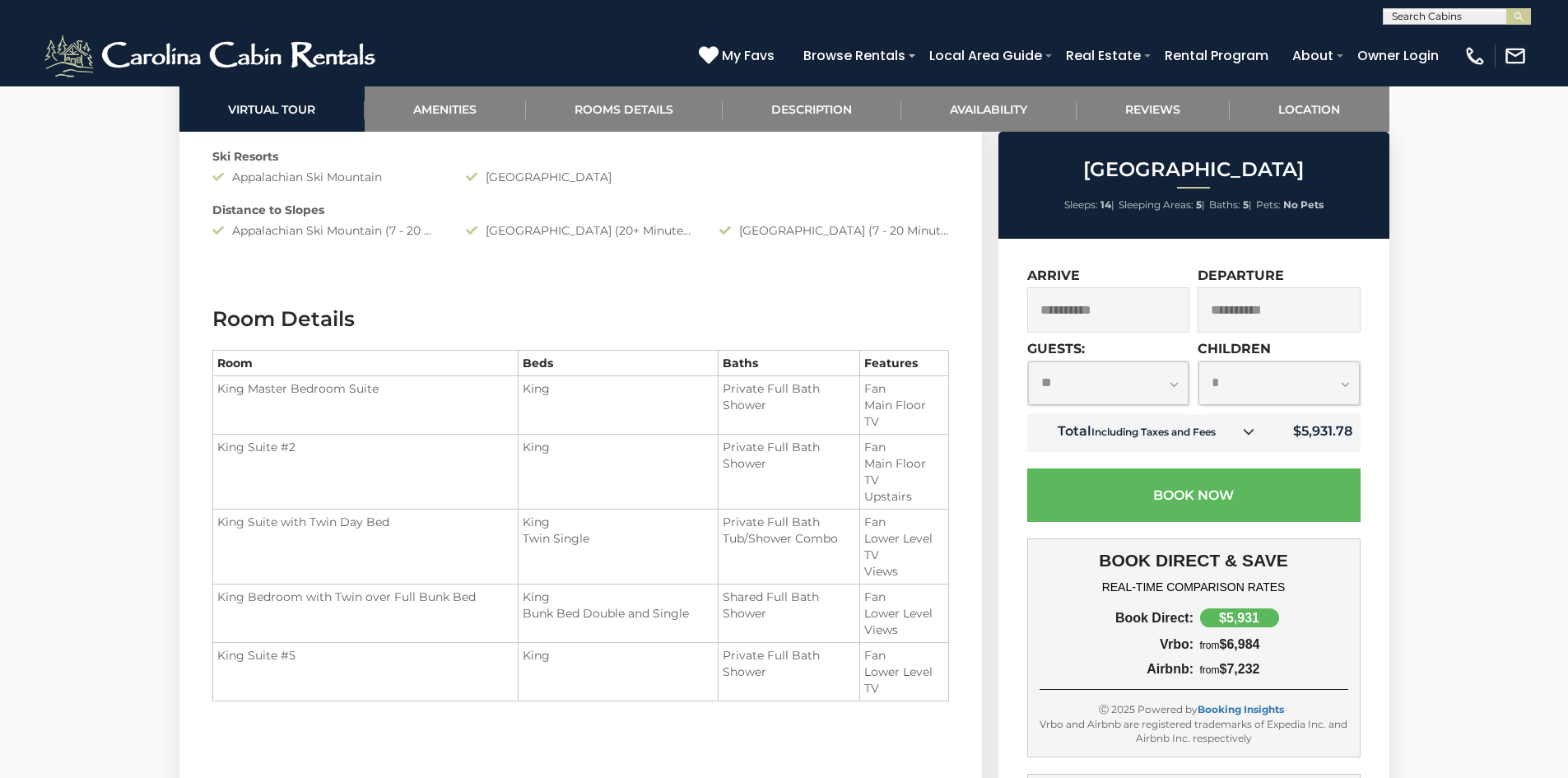
scroll to position [1812, 0]
drag, startPoint x: 214, startPoint y: 520, endPoint x: 400, endPoint y: 519, distance: 186.0
click at [400, 519] on td "King Suite with Twin Day Bed" at bounding box center [365, 544] width 306 height 75
drag, startPoint x: 350, startPoint y: 553, endPoint x: 312, endPoint y: 483, distance: 79.6
click at [349, 553] on td "King Suite with Twin Day Bed" at bounding box center [365, 544] width 306 height 75
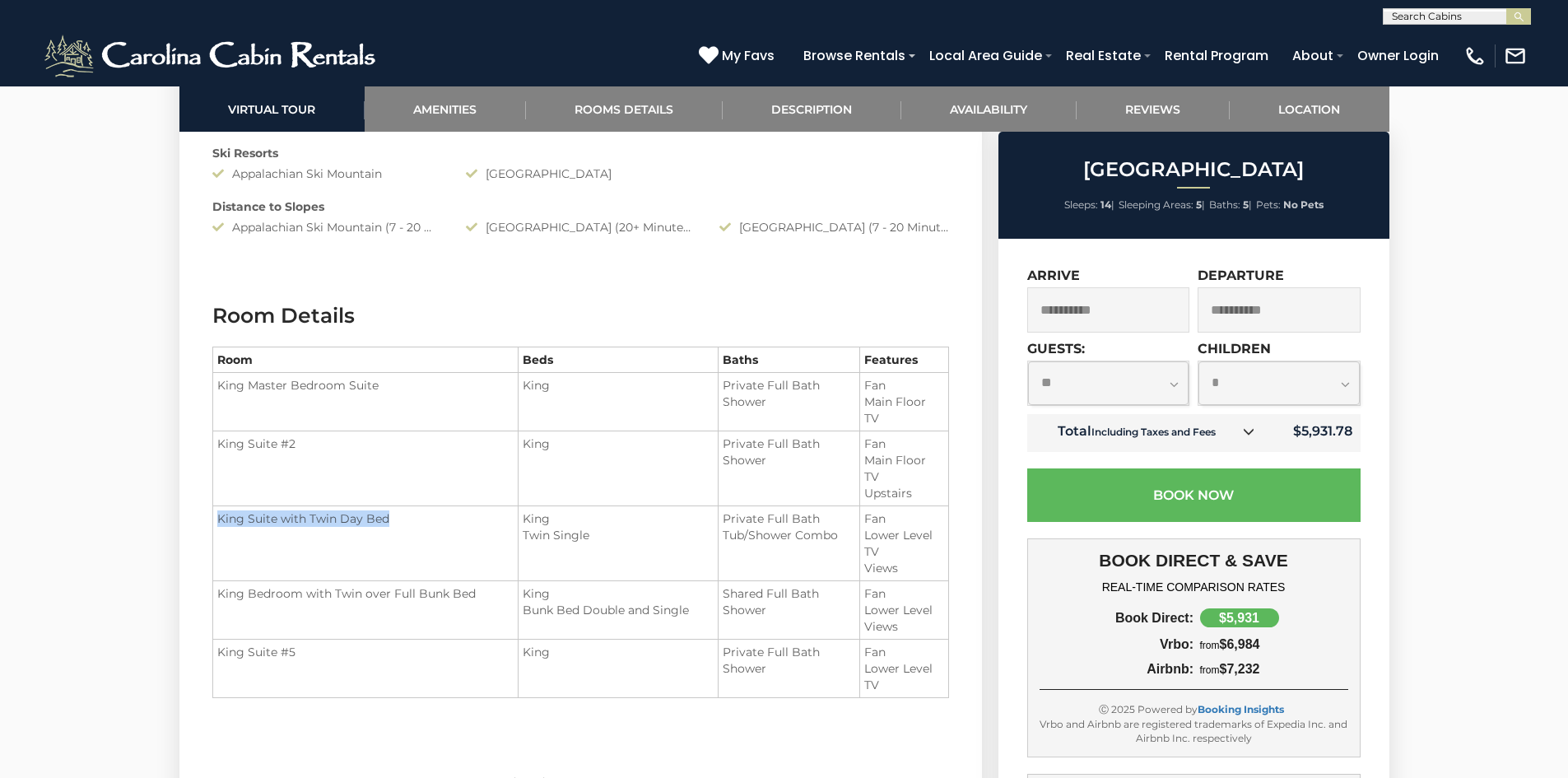
click at [308, 531] on td "King Suite with Twin Day Bed" at bounding box center [365, 544] width 306 height 75
click at [260, 547] on td "King Suite with Twin Day Bed" at bounding box center [365, 544] width 306 height 75
click at [244, 510] on td "King Suite with Twin Day Bed" at bounding box center [365, 544] width 306 height 75
drag, startPoint x: 330, startPoint y: 594, endPoint x: 457, endPoint y: 614, distance: 128.6
click at [478, 594] on td "King Bedroom with Twin over Full Bunk Bed" at bounding box center [365, 611] width 306 height 58
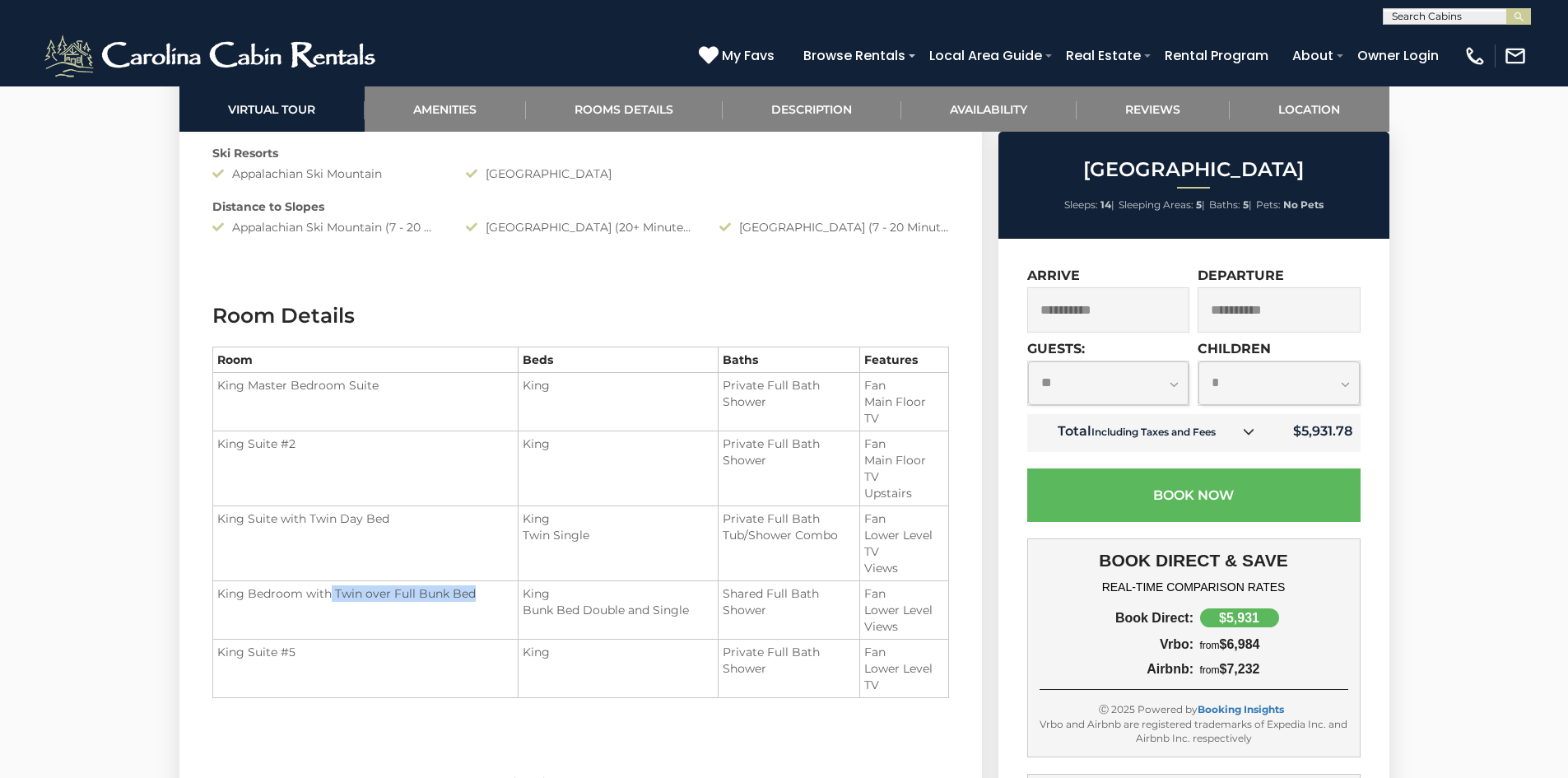
click at [431, 610] on td "King Bedroom with Twin over Full Bunk Bed" at bounding box center [365, 611] width 306 height 58
click at [353, 389] on td "King Master Bedroom Suite" at bounding box center [365, 402] width 306 height 58
drag, startPoint x: 311, startPoint y: 458, endPoint x: 302, endPoint y: 462, distance: 9.8
click at [311, 459] on td "King Suite #2" at bounding box center [365, 468] width 306 height 75
drag, startPoint x: 223, startPoint y: 444, endPoint x: 317, endPoint y: 443, distance: 94.0
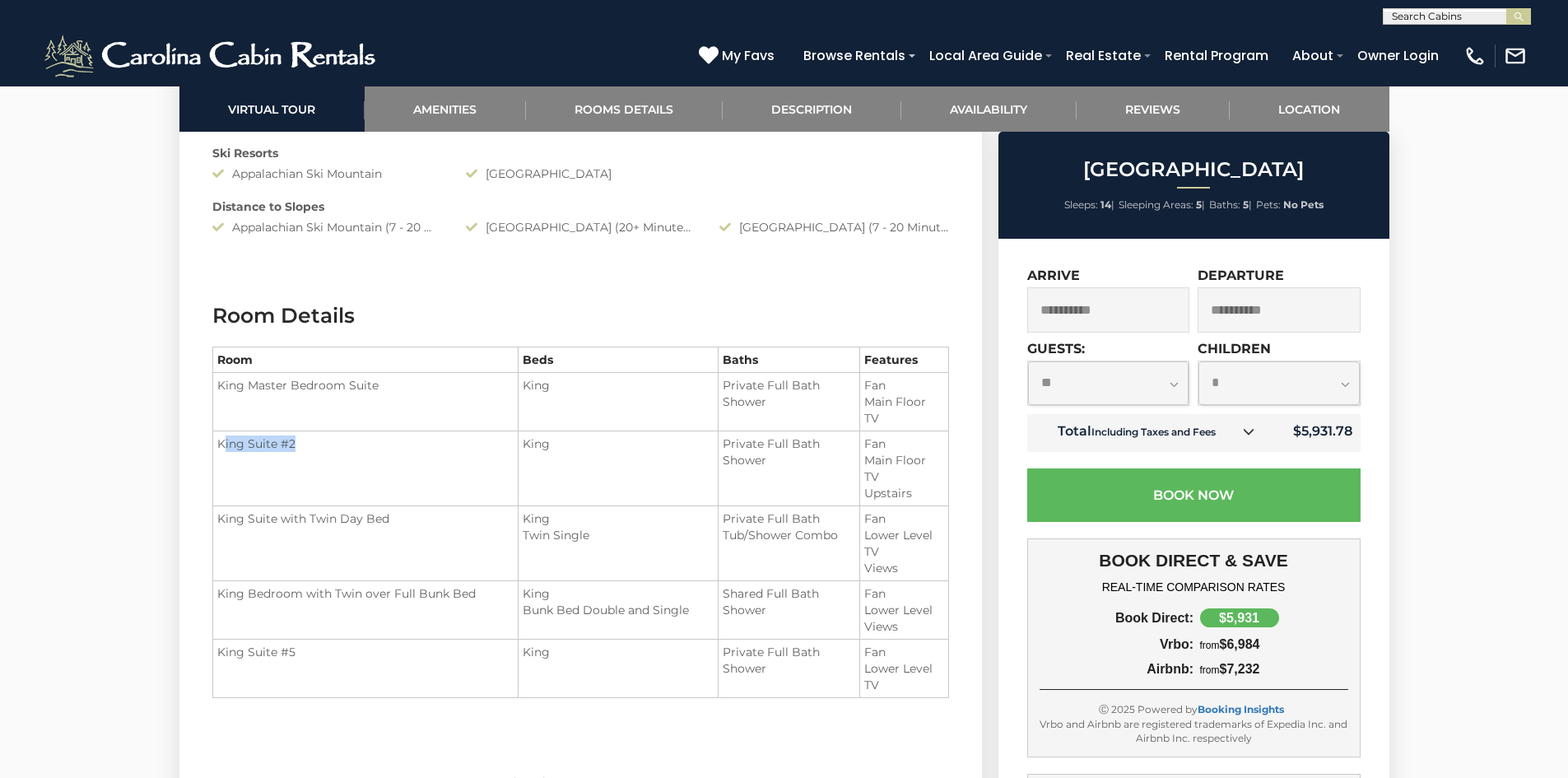
click at [317, 443] on td "King Suite #2" at bounding box center [365, 468] width 306 height 75
click at [309, 473] on td "King Suite #2" at bounding box center [365, 468] width 306 height 75
drag, startPoint x: 219, startPoint y: 518, endPoint x: 413, endPoint y: 520, distance: 194.0
click at [413, 520] on td "King Suite with Twin Day Bed" at bounding box center [365, 544] width 306 height 75
click at [385, 543] on td "King Suite with Twin Day Bed" at bounding box center [365, 544] width 306 height 75
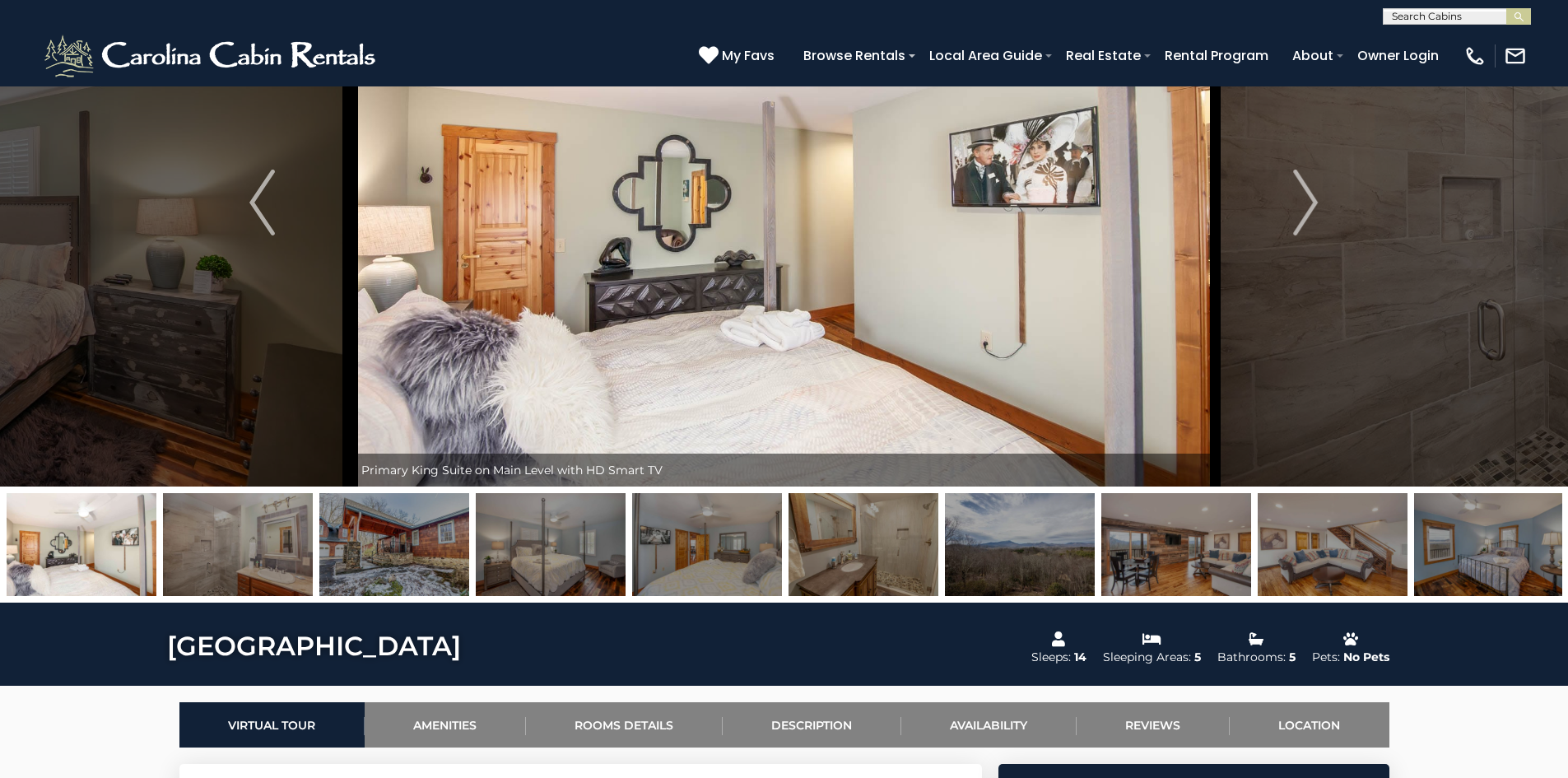
scroll to position [0, 0]
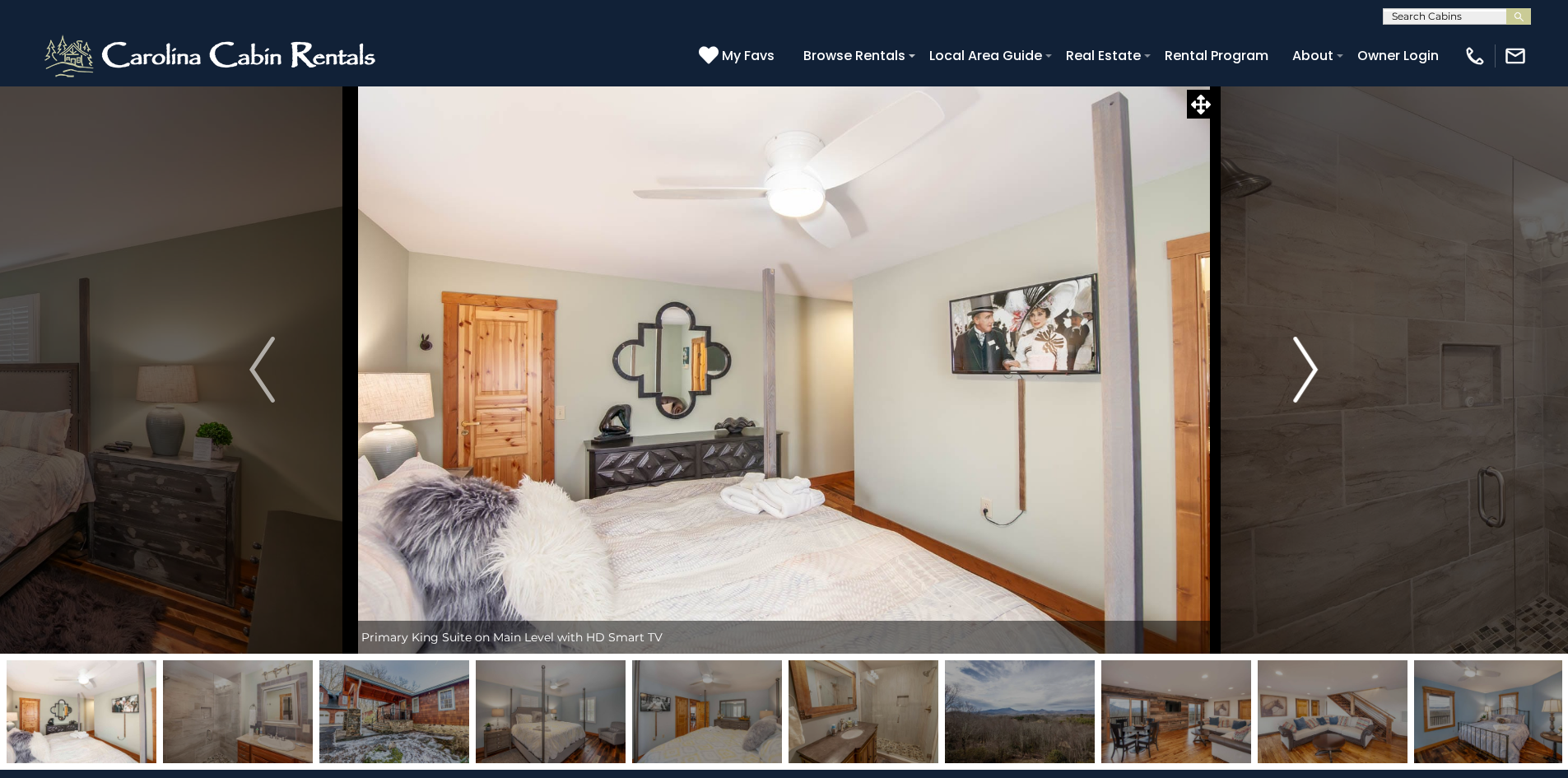
click at [1304, 371] on img "Next" at bounding box center [1305, 370] width 25 height 66
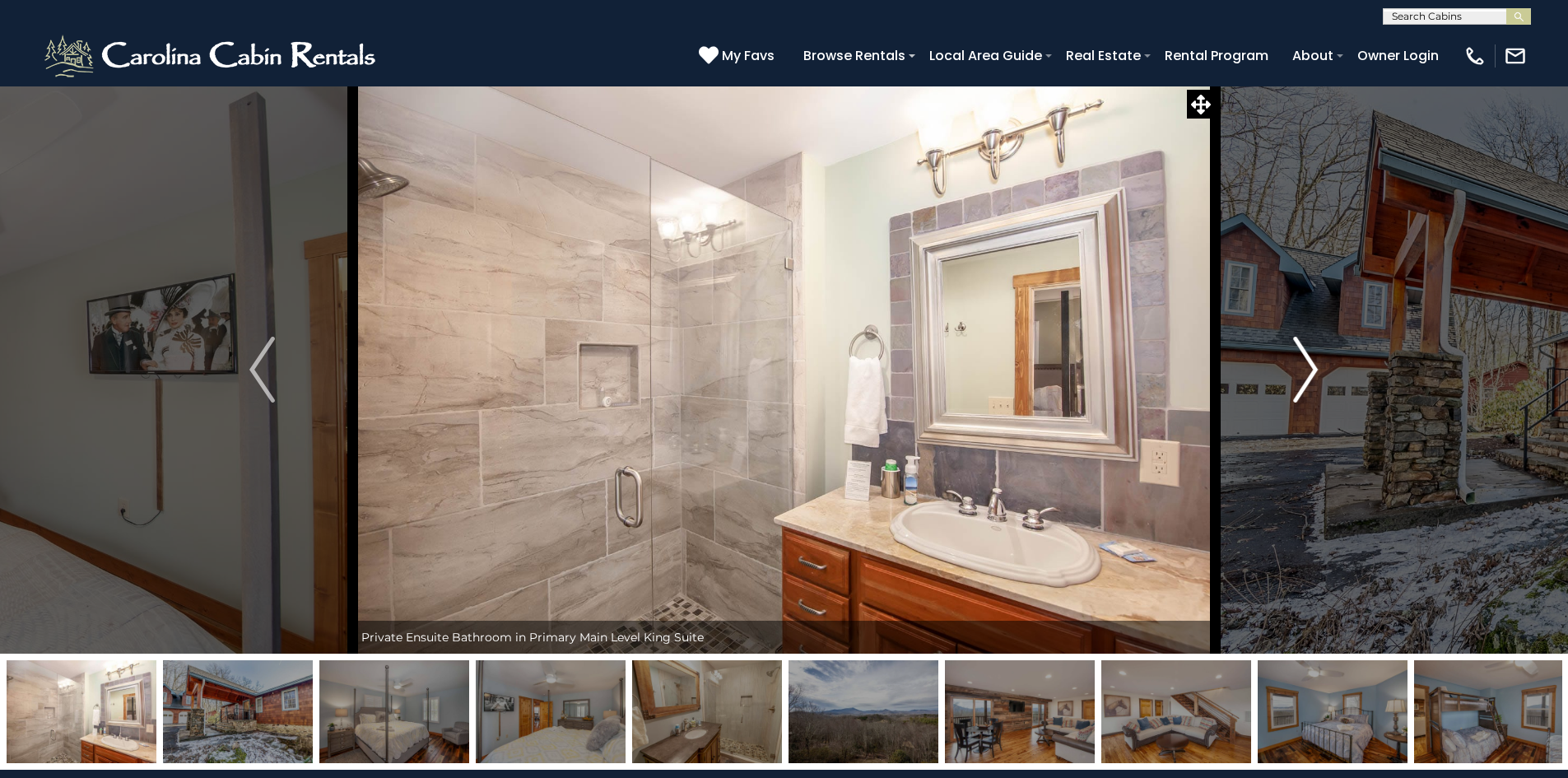
click at [1304, 371] on img "Next" at bounding box center [1305, 370] width 25 height 66
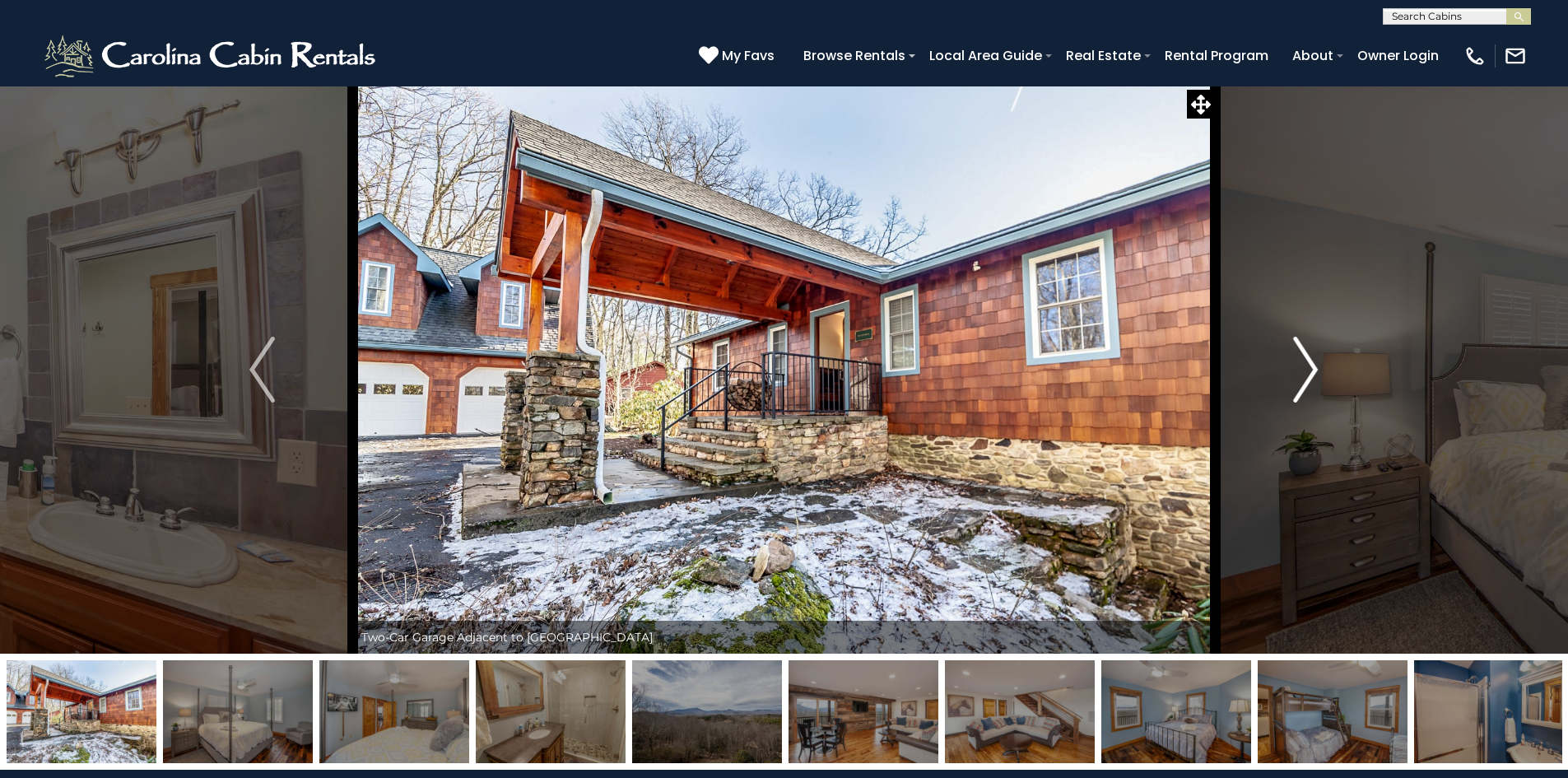
click at [1304, 371] on img "Next" at bounding box center [1305, 370] width 25 height 66
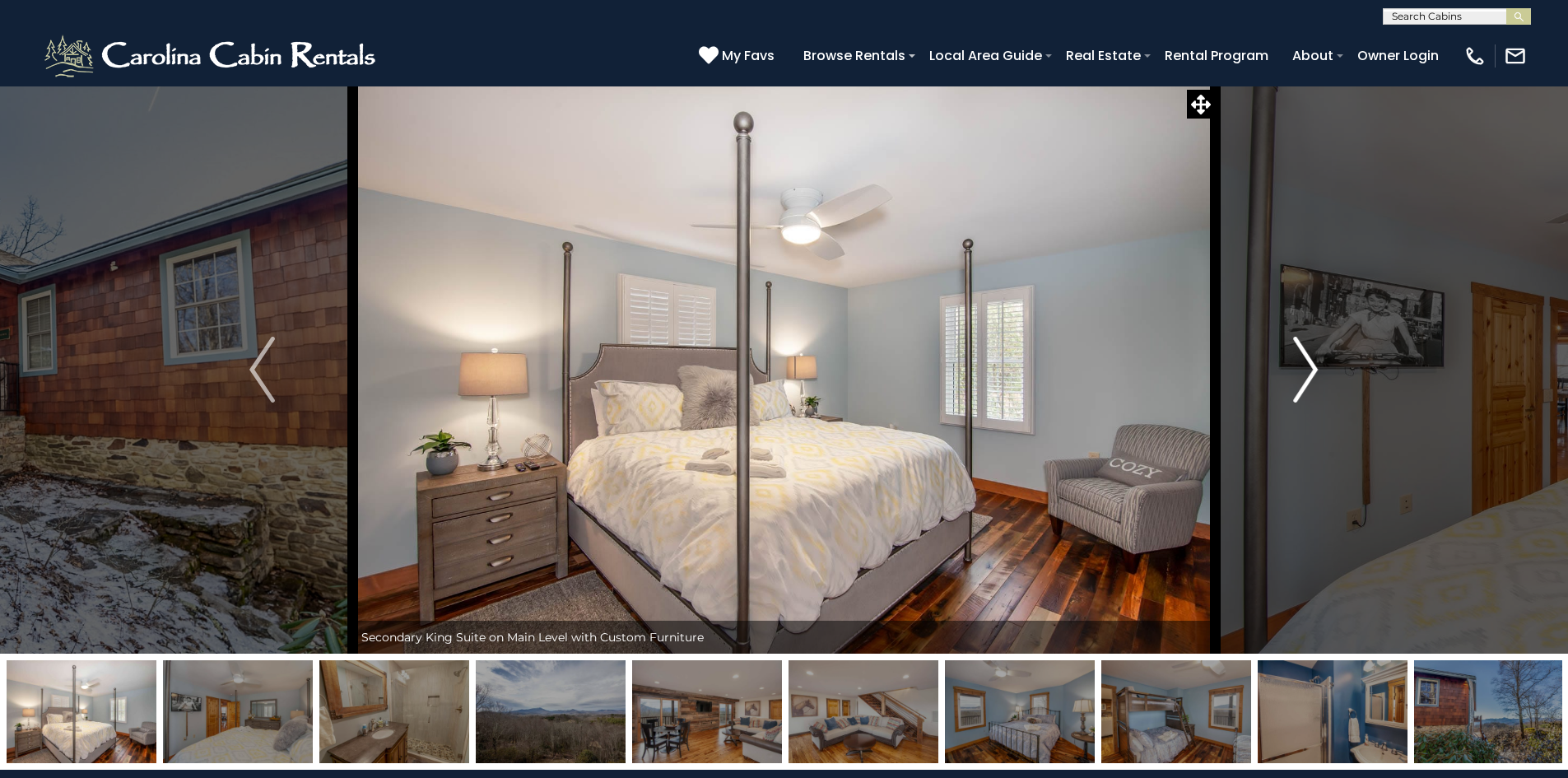
click at [1302, 371] on img "Next" at bounding box center [1305, 370] width 25 height 66
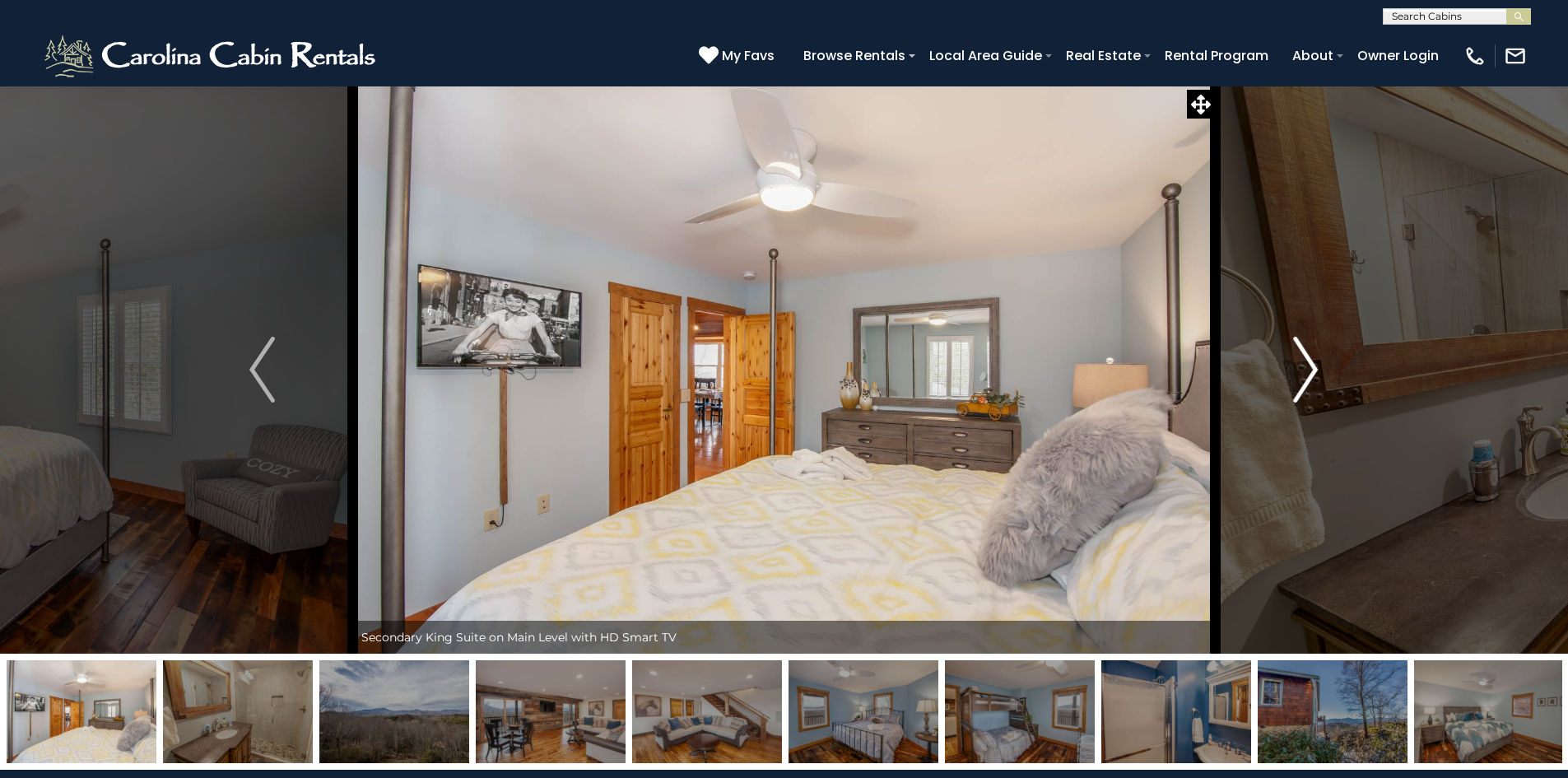
click at [1302, 371] on img "Next" at bounding box center [1305, 370] width 25 height 66
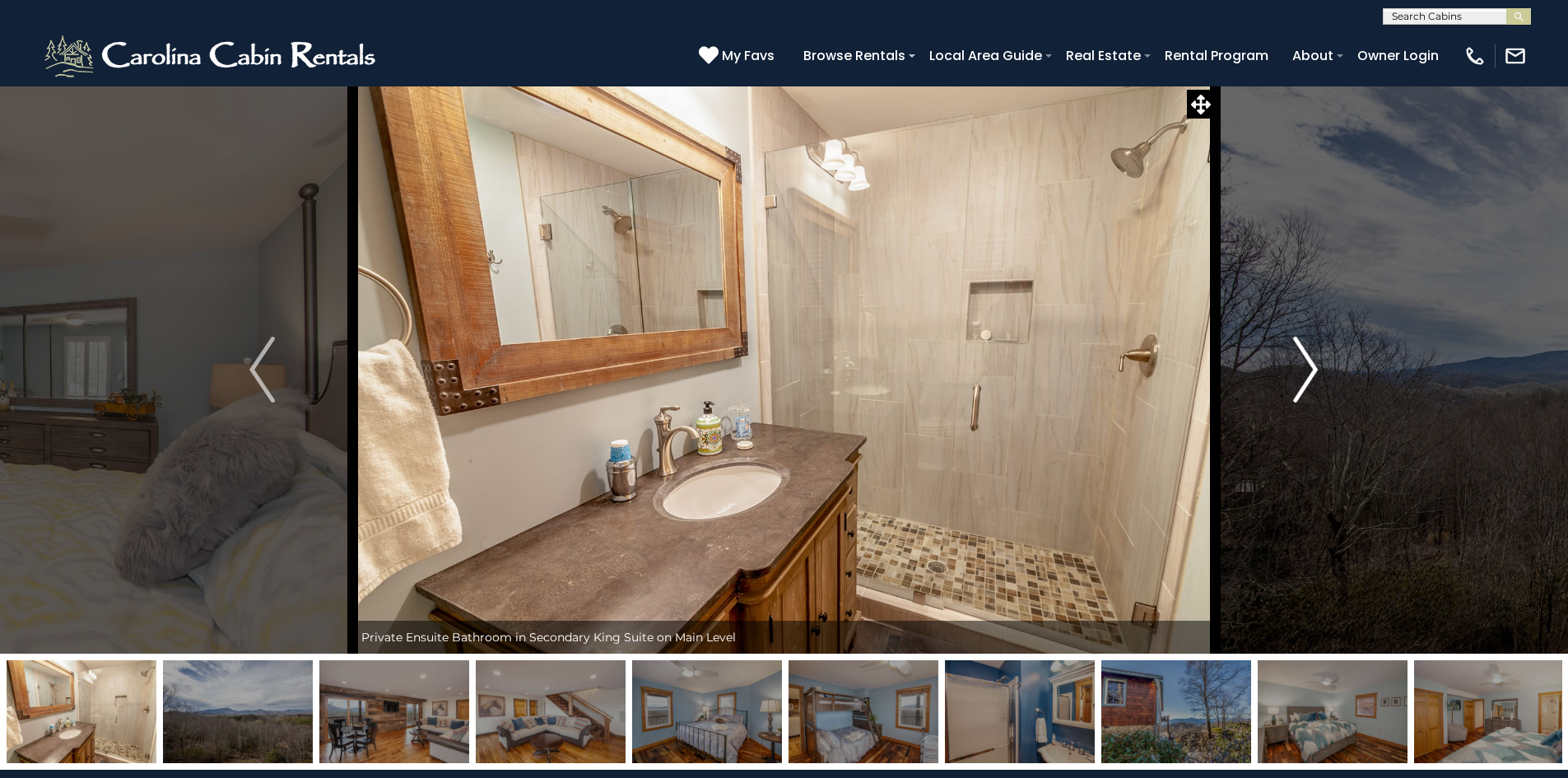
click at [1303, 384] on img "Next" at bounding box center [1305, 370] width 25 height 66
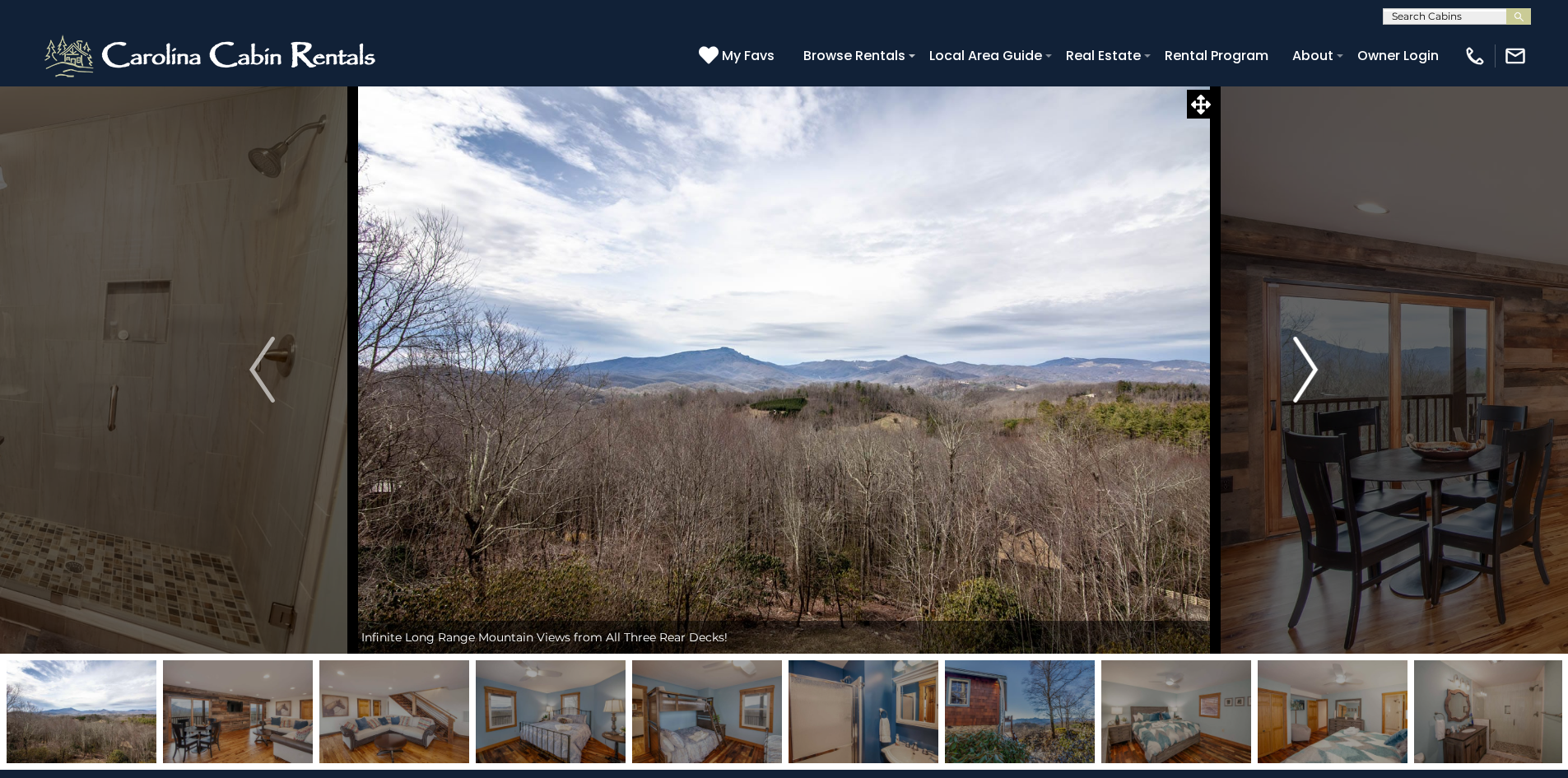
click at [1301, 380] on img "Next" at bounding box center [1305, 370] width 25 height 66
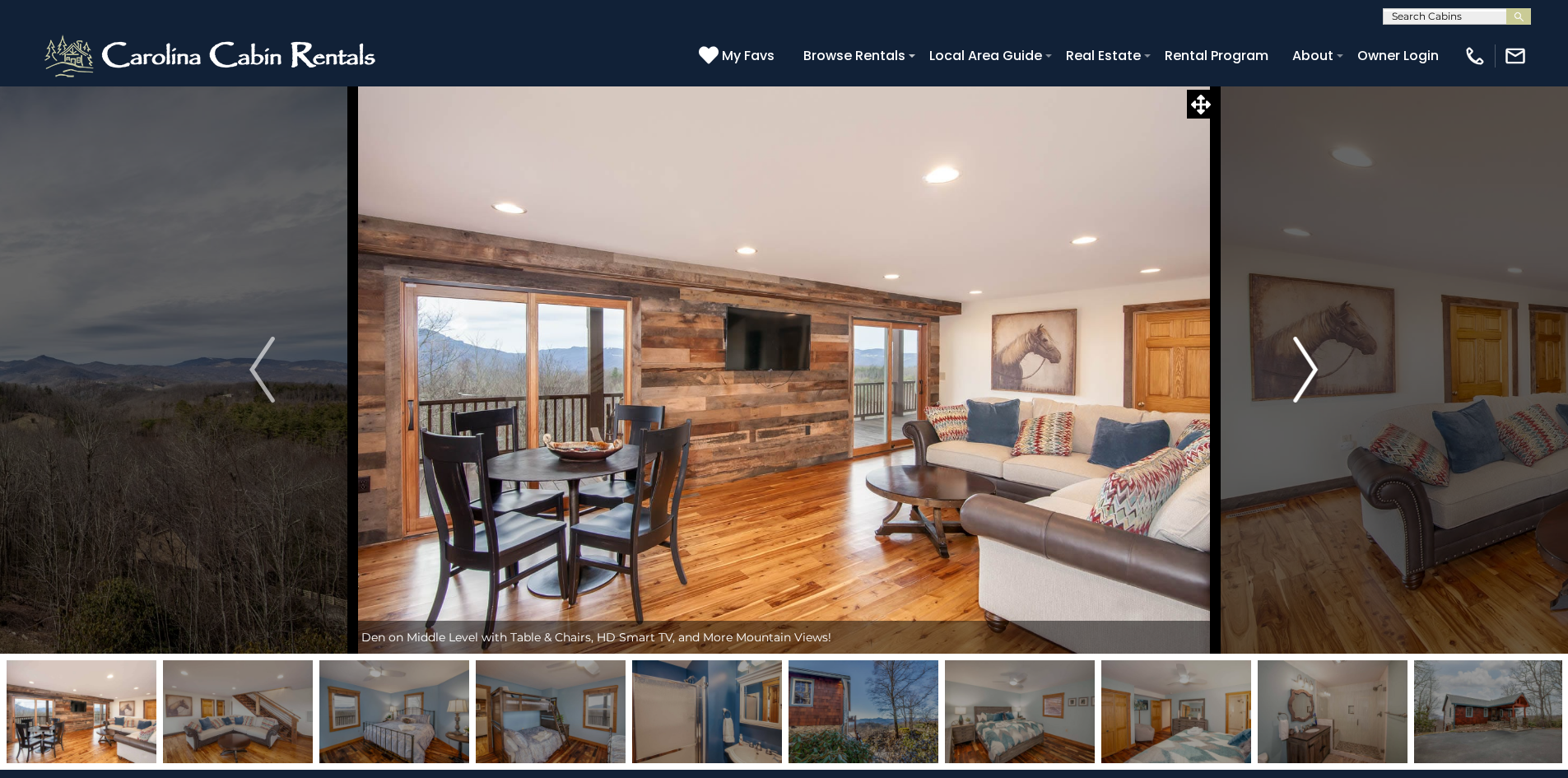
click at [1301, 380] on img "Next" at bounding box center [1305, 370] width 25 height 66
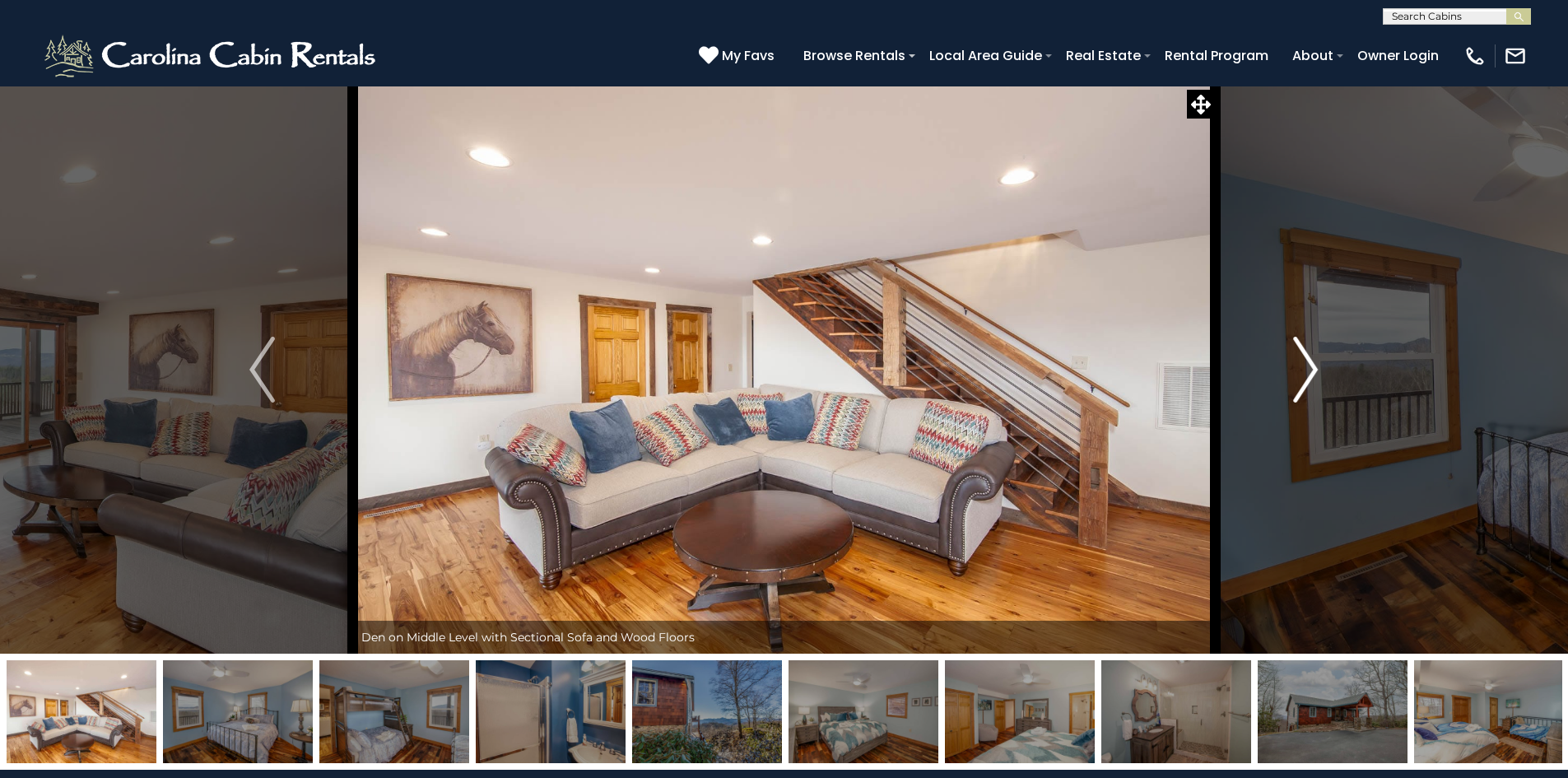
click at [1301, 380] on img "Next" at bounding box center [1305, 370] width 25 height 66
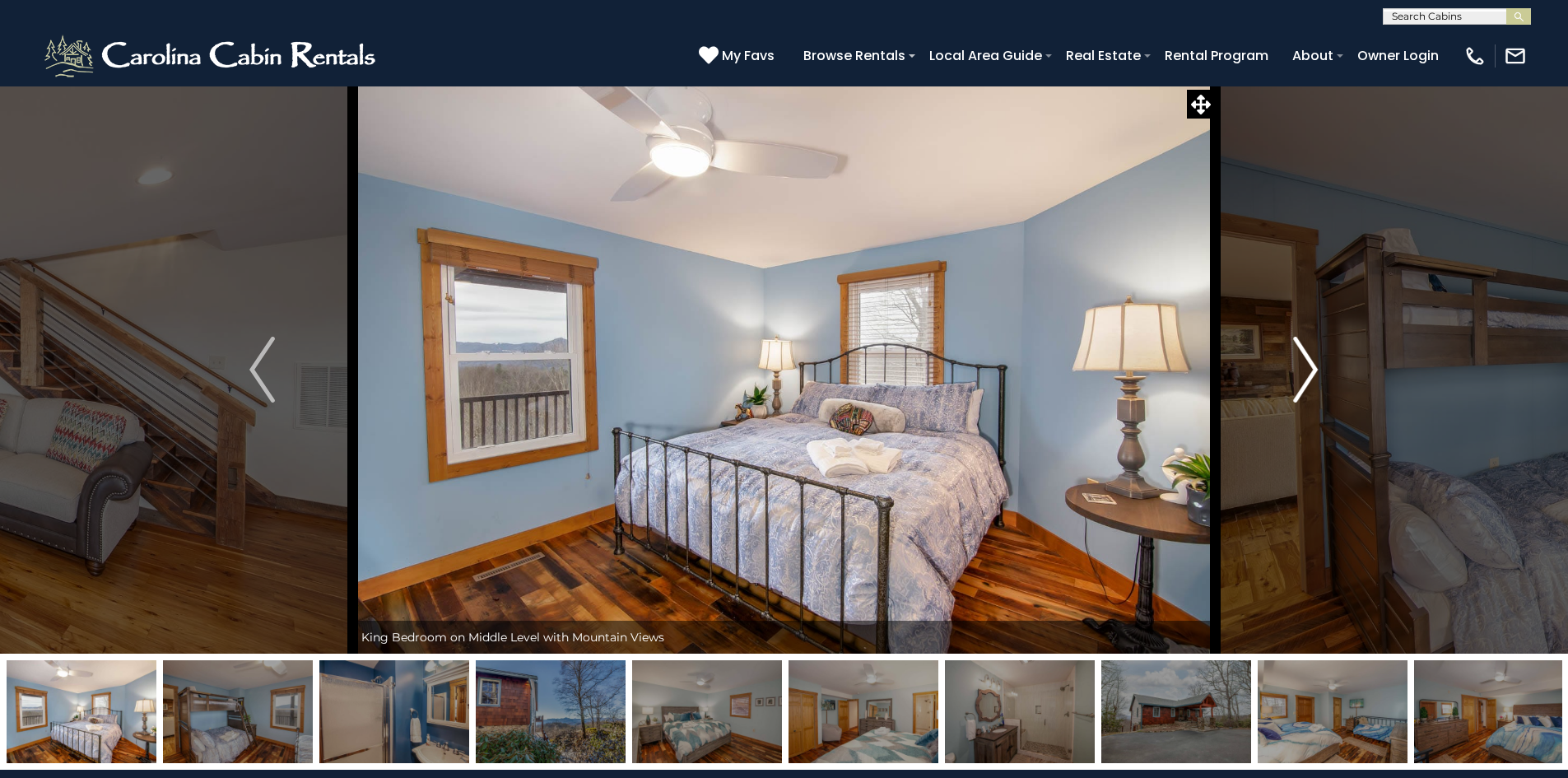
click at [1293, 366] on img "Next" at bounding box center [1305, 370] width 25 height 66
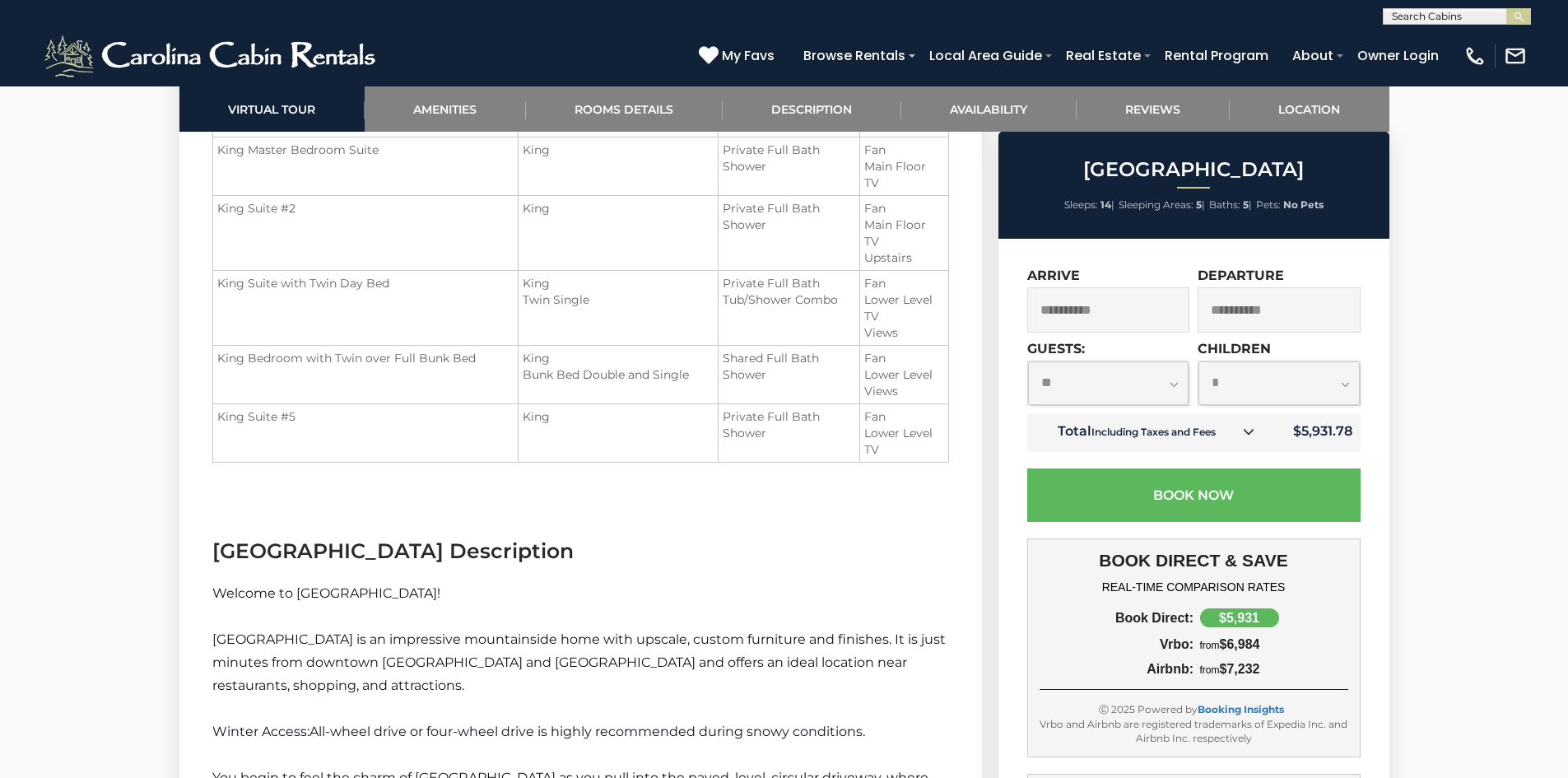
scroll to position [1894, 0]
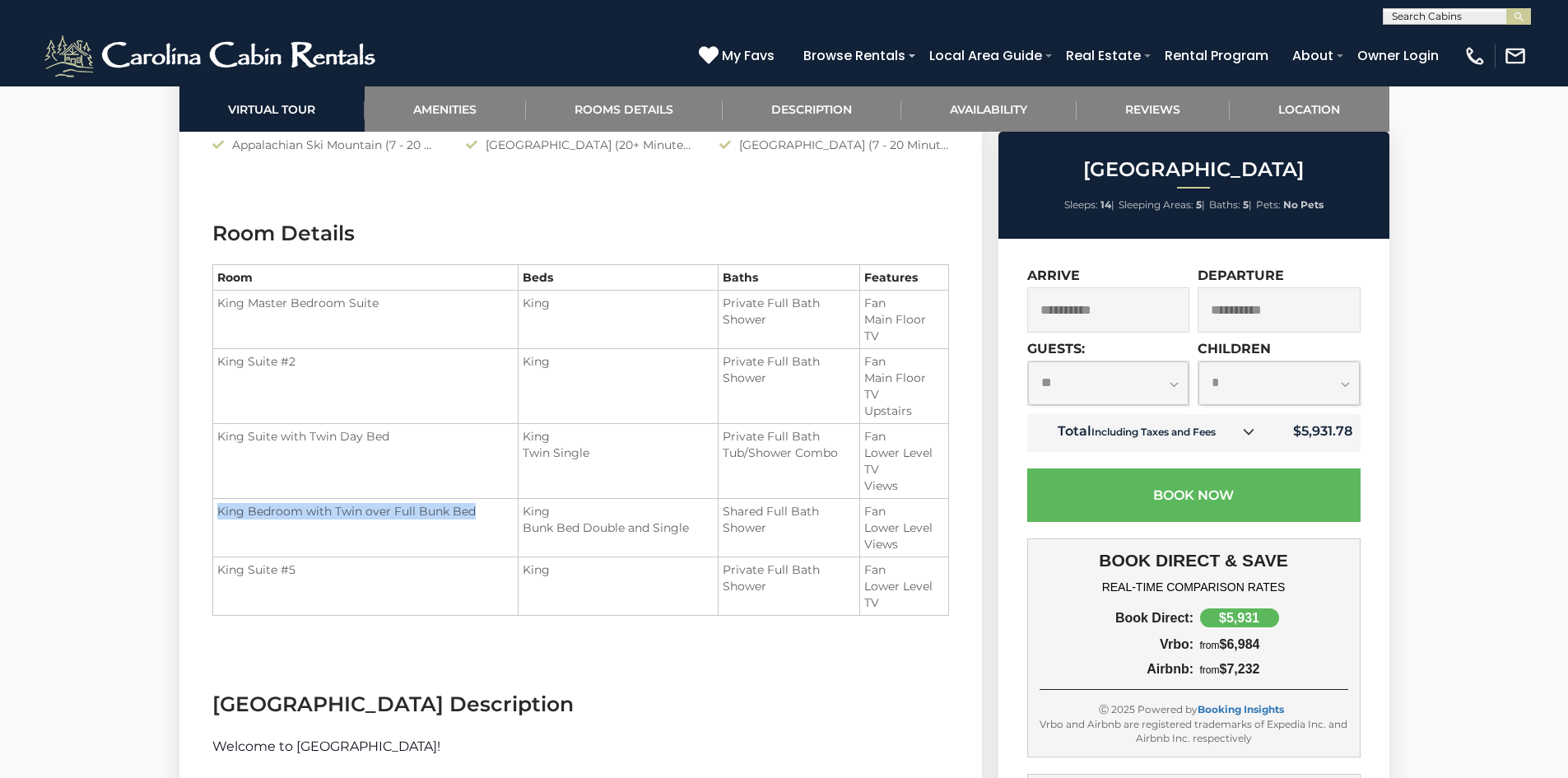
drag, startPoint x: 221, startPoint y: 511, endPoint x: 470, endPoint y: 510, distance: 249.0
click at [470, 510] on td "King Bedroom with Twin over Full Bunk Bed" at bounding box center [365, 528] width 306 height 58
click at [414, 527] on td "King Bedroom with Twin over Full Bunk Bed" at bounding box center [365, 528] width 306 height 58
drag, startPoint x: 222, startPoint y: 440, endPoint x: 398, endPoint y: 445, distance: 176.1
click at [398, 445] on td "King Suite with Twin Day Bed" at bounding box center [365, 461] width 306 height 75
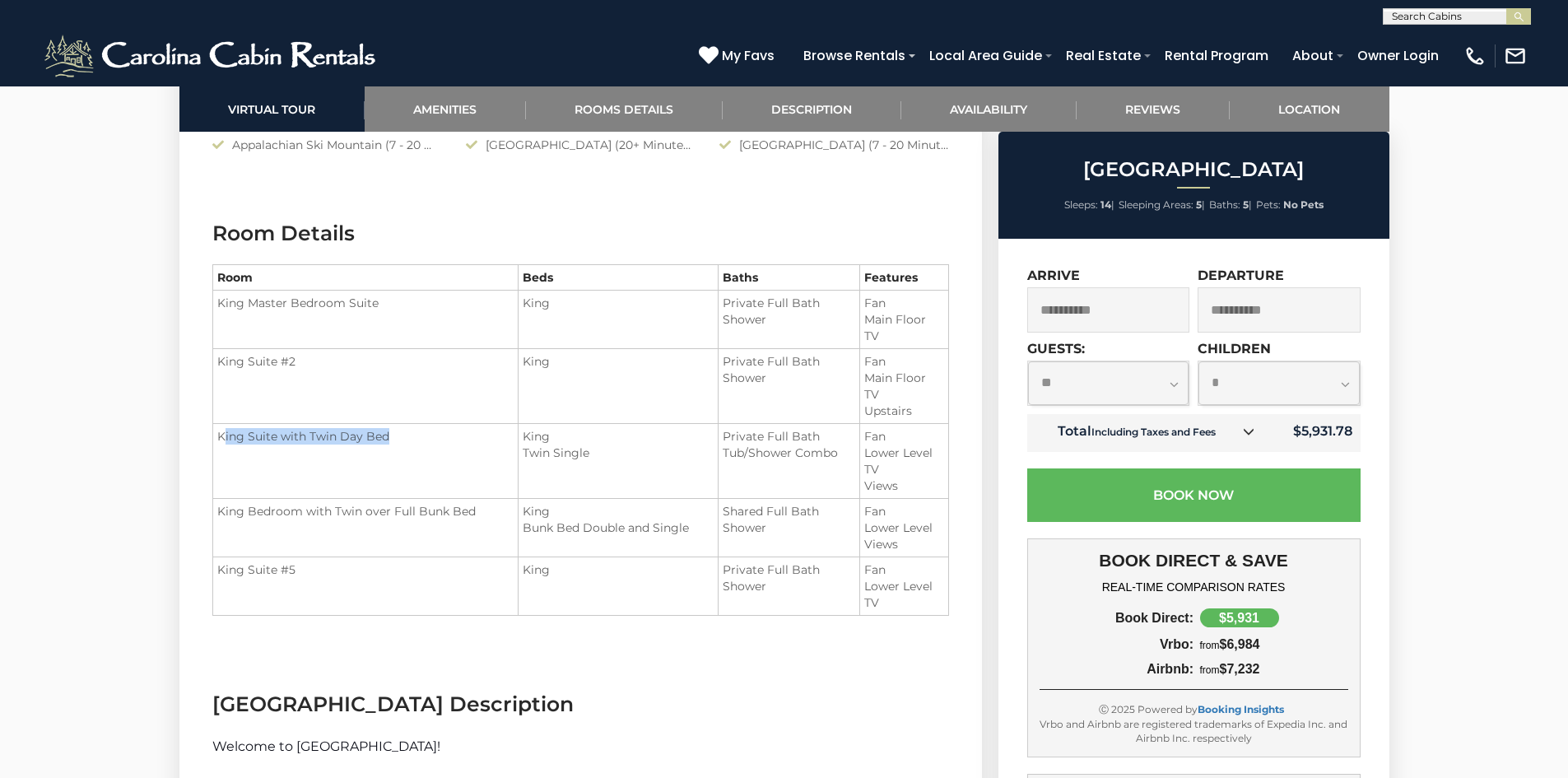
click at [328, 457] on td "King Suite with Twin Day Bed" at bounding box center [365, 461] width 306 height 75
click at [302, 576] on td "King Suite #5" at bounding box center [365, 586] width 306 height 58
click at [328, 565] on td "King Suite #5" at bounding box center [365, 586] width 306 height 58
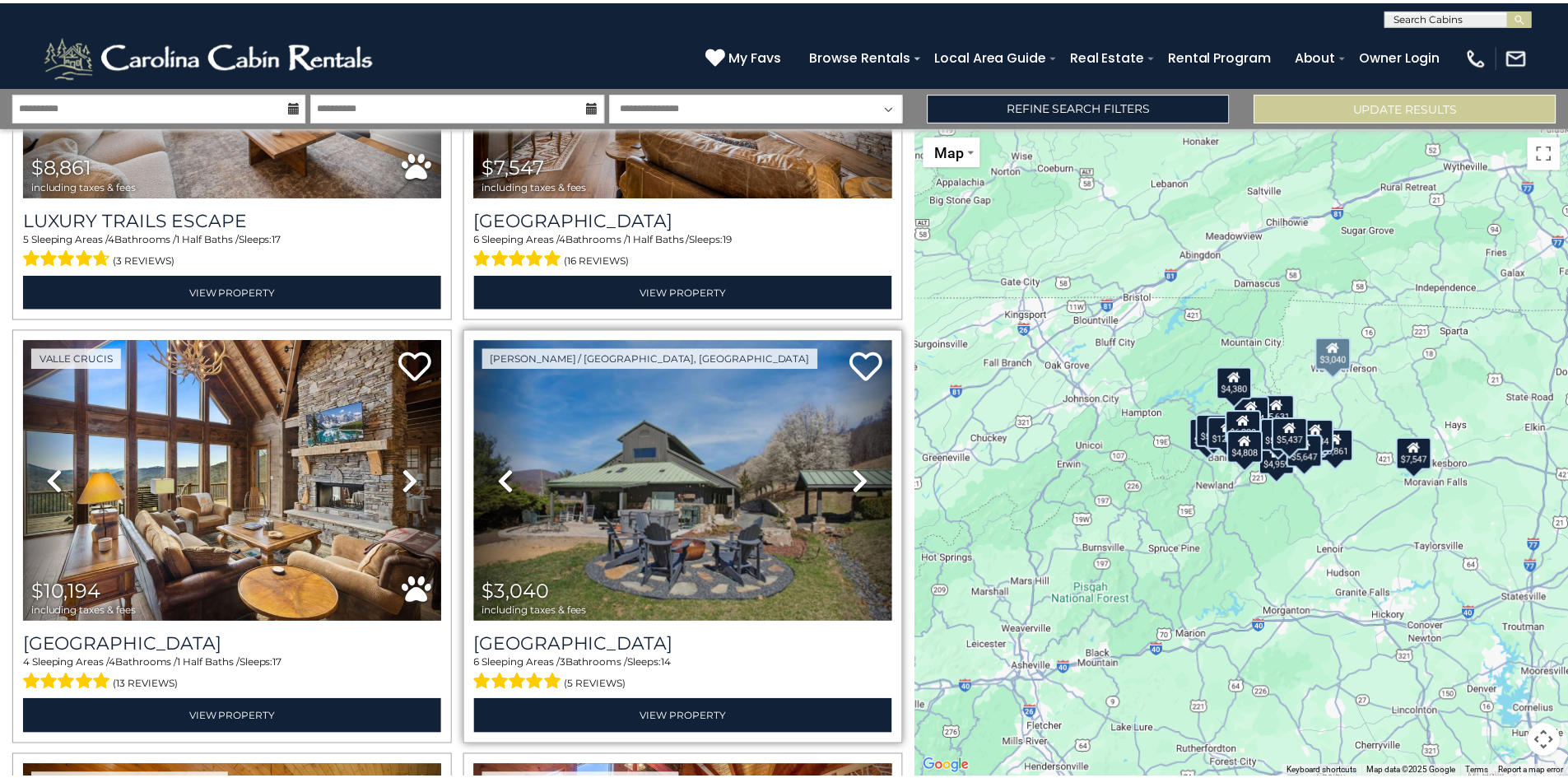
scroll to position [330, 0]
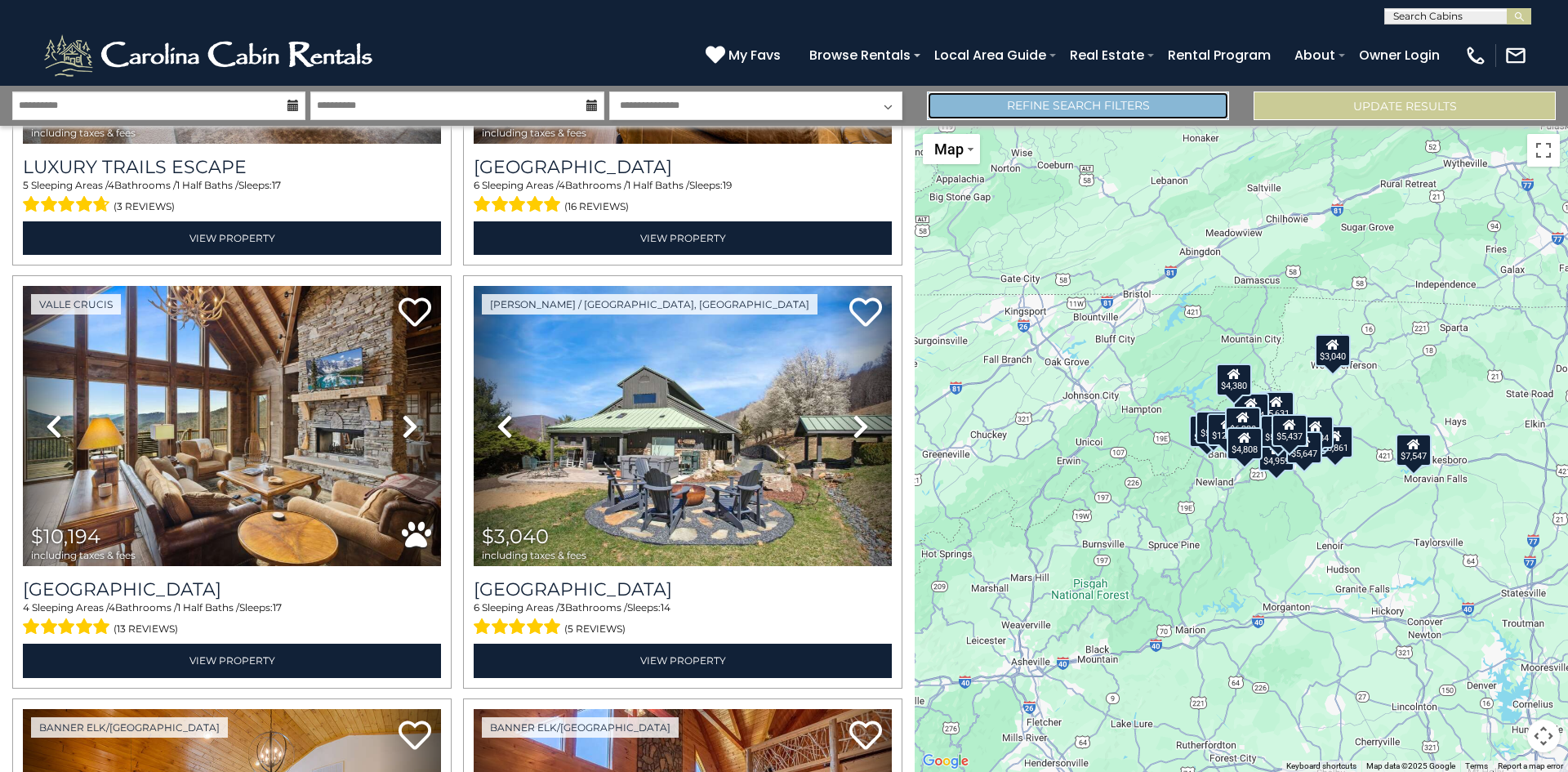
click at [1130, 104] on link "Refine Search Filters" at bounding box center [1078, 106] width 303 height 29
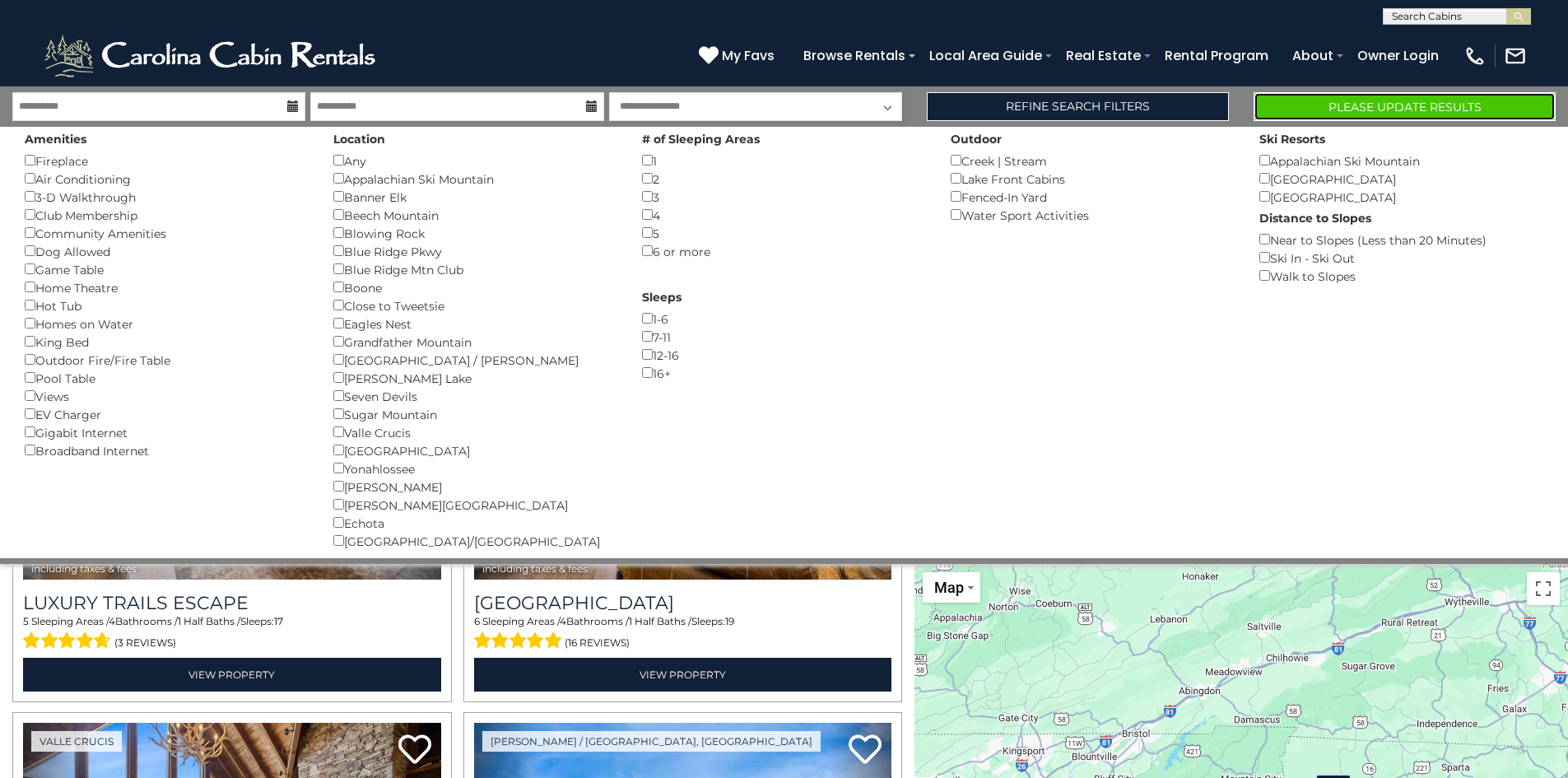
click at [1343, 105] on button "Please Update Results" at bounding box center [1404, 107] width 302 height 29
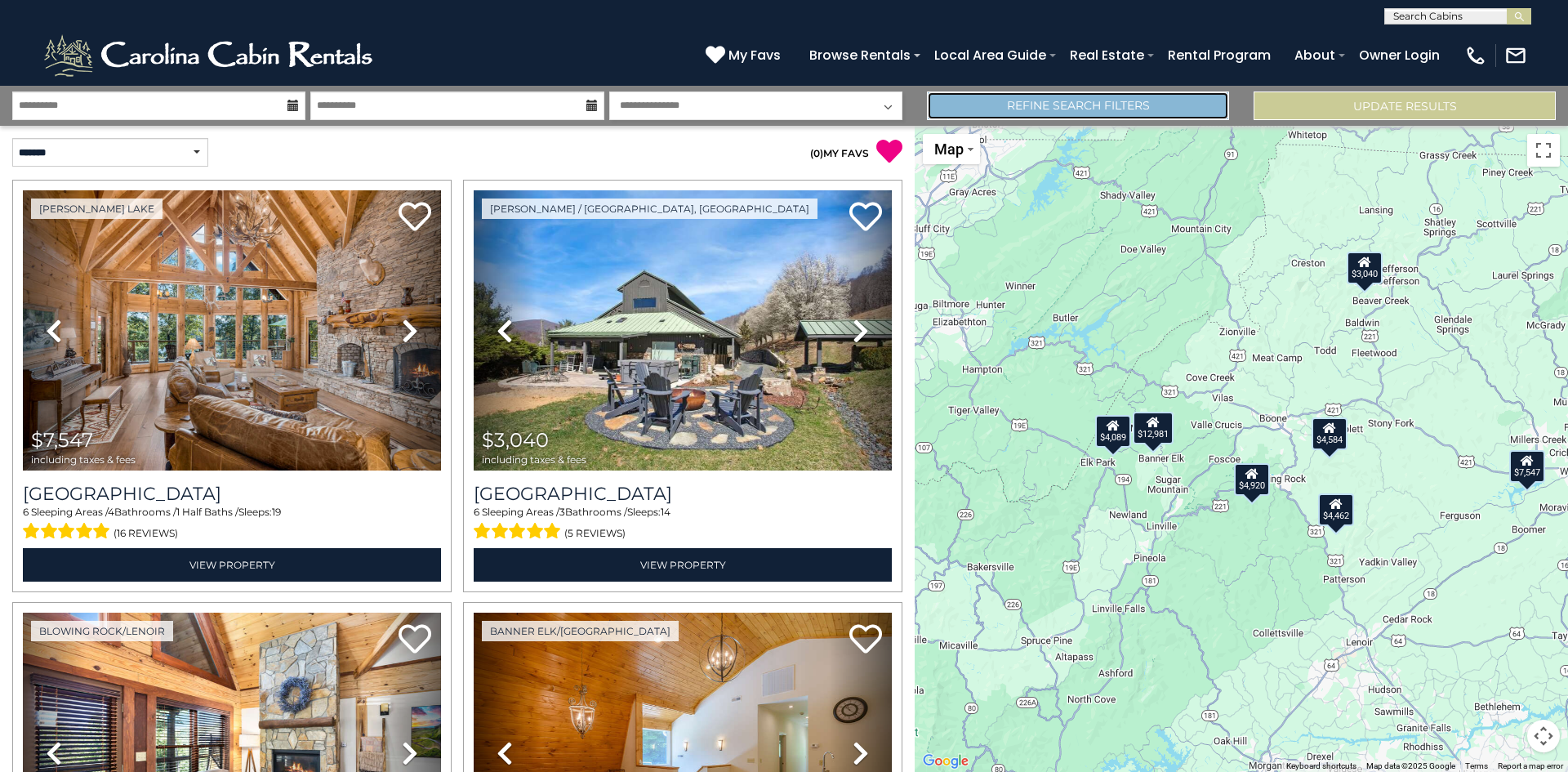
click at [1134, 104] on link "Refine Search Filters" at bounding box center [1078, 106] width 303 height 29
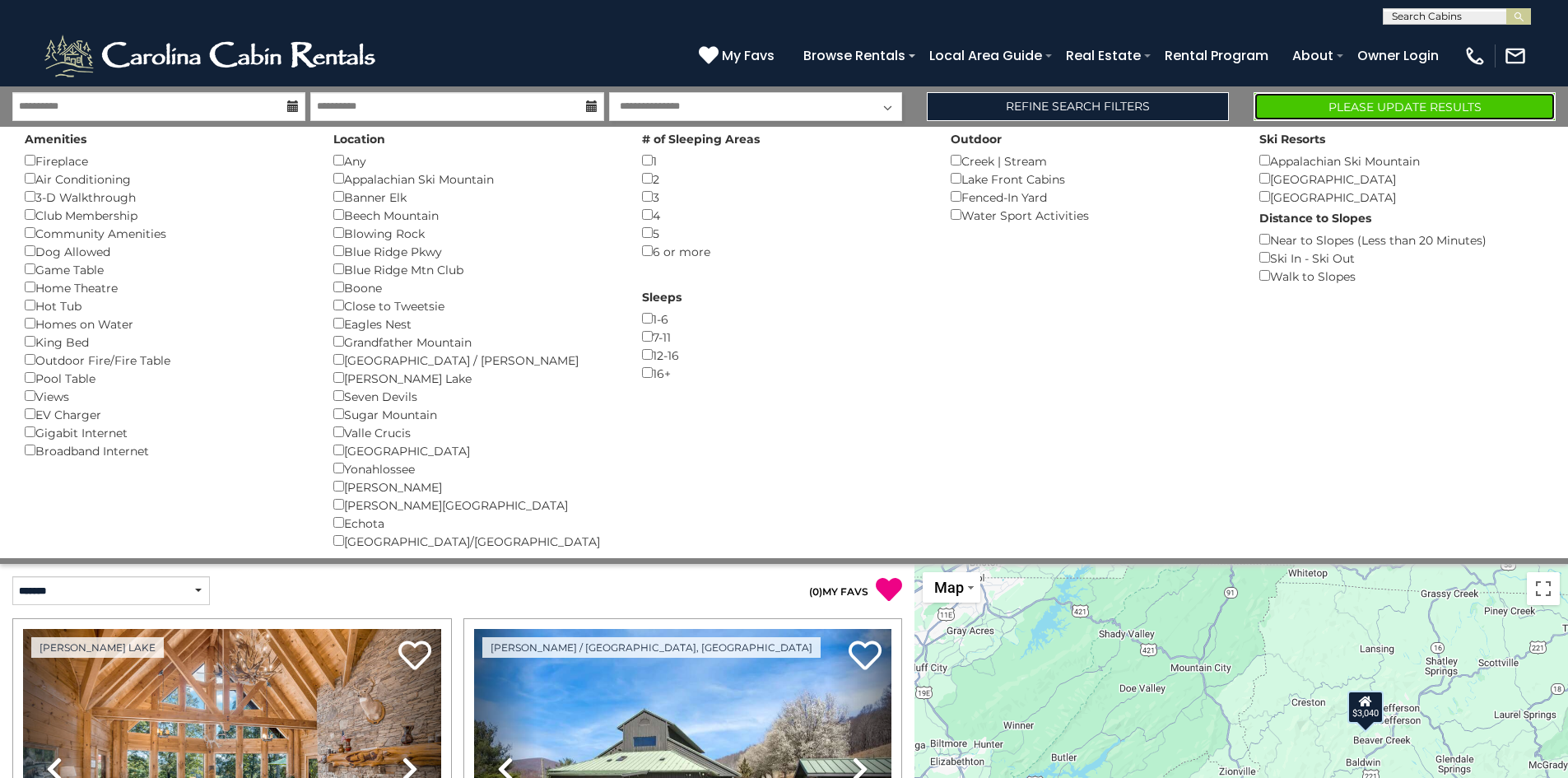
click at [1299, 107] on button "Please Update Results" at bounding box center [1404, 107] width 302 height 29
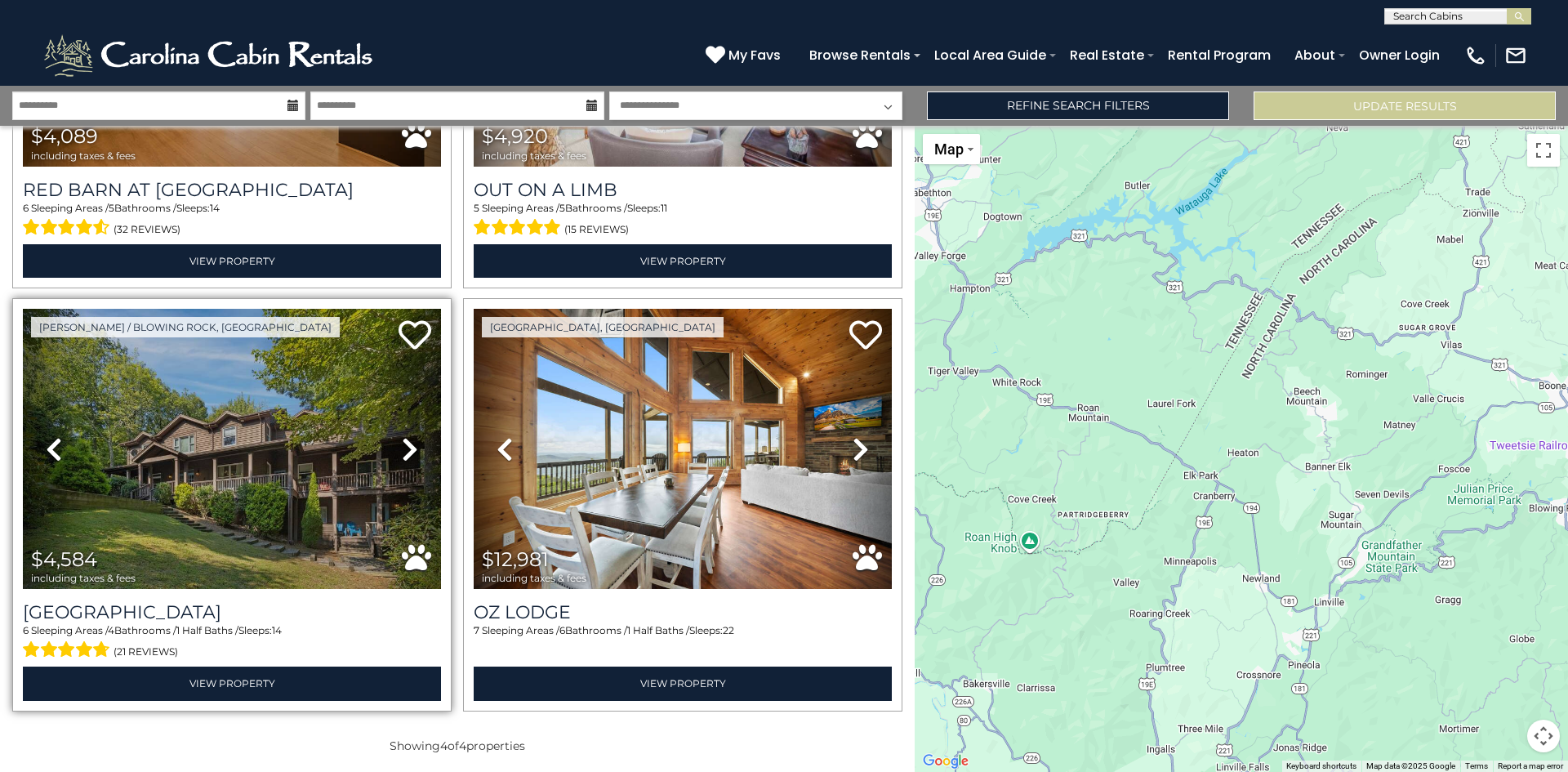
scroll to position [304, 0]
